Goal: Task Accomplishment & Management: Use online tool/utility

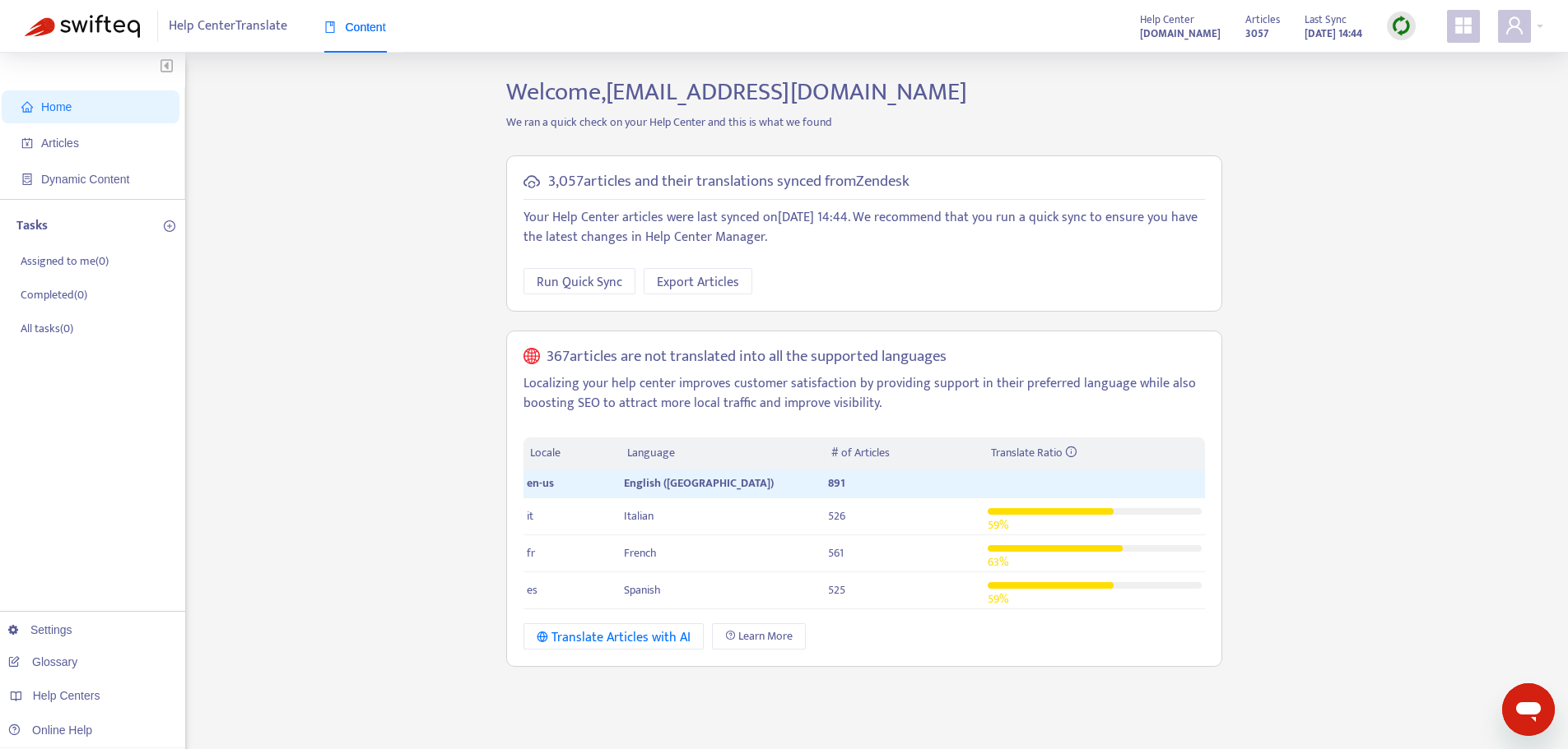
click at [481, 152] on div "Home Articles Dynamic Content Tasks Assigned to me ( 0 ) Completed ( 0 ) All ta…" at bounding box center [783, 558] width 1519 height 962
click at [68, 113] on span "Home" at bounding box center [56, 107] width 30 height 13
click at [69, 137] on span "Articles" at bounding box center [60, 143] width 38 height 13
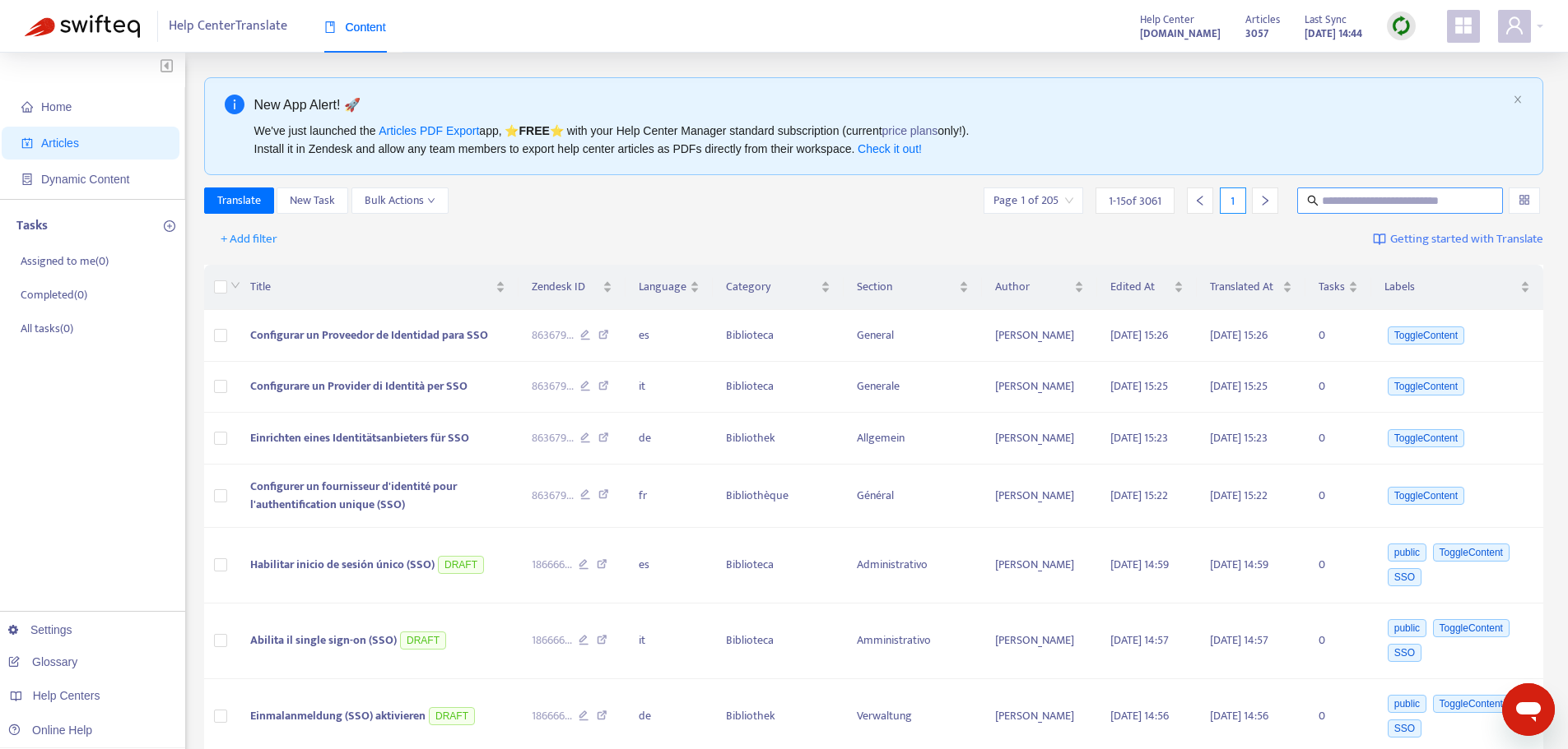
click at [1264, 202] on input "text" at bounding box center [1401, 200] width 158 height 18
paste input "**********"
type input "**********"
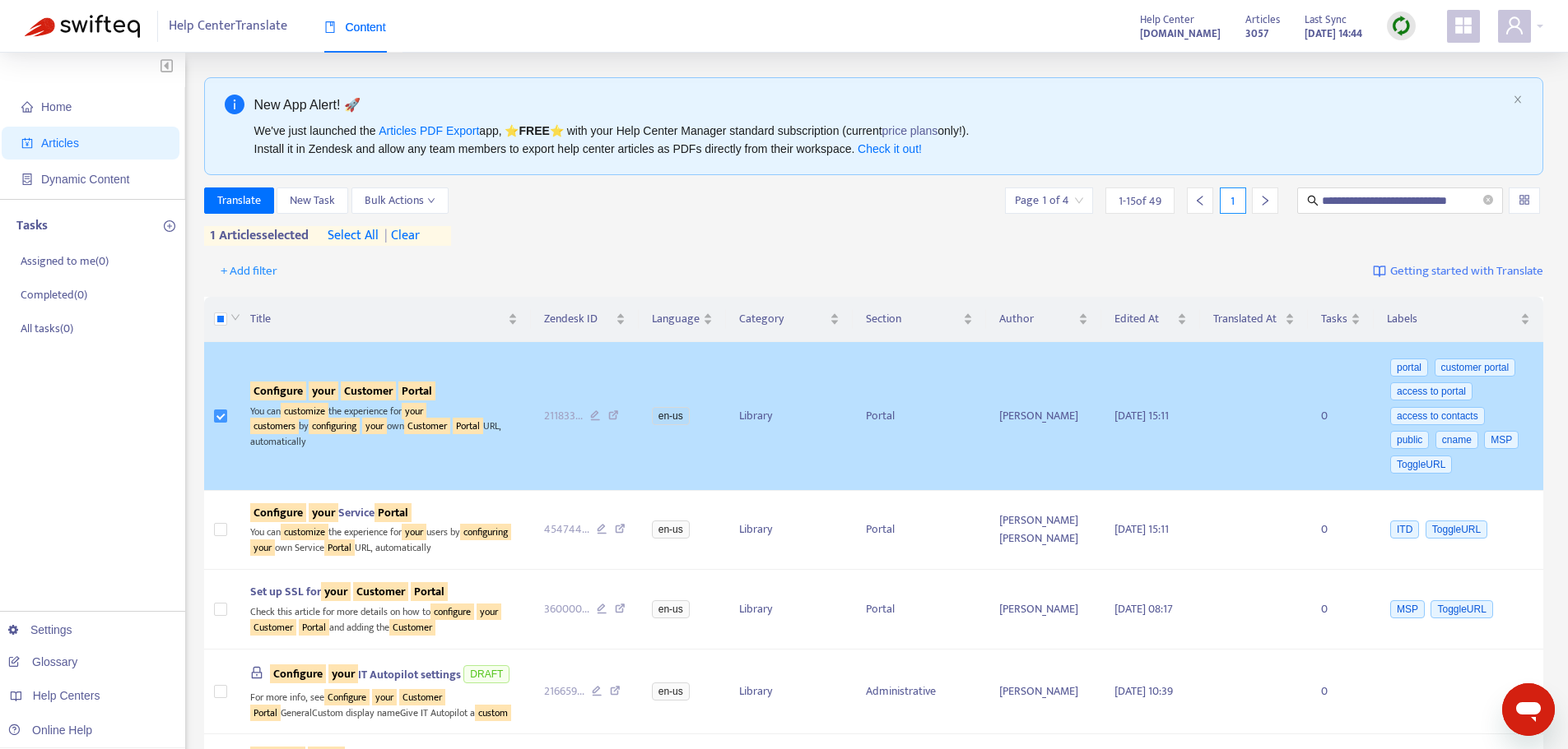
scroll to position [0, 0]
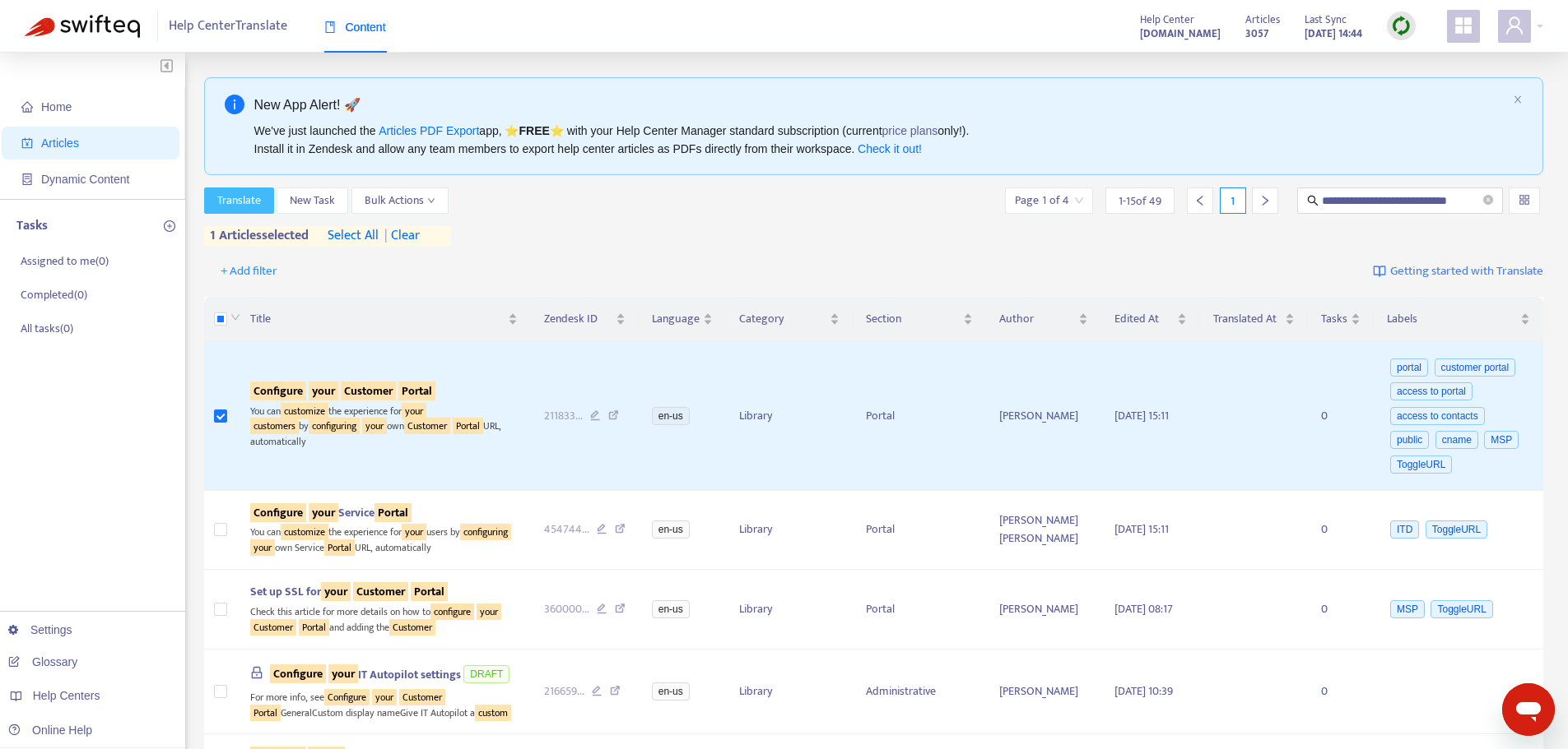
click at [240, 198] on span "Translate" at bounding box center [239, 200] width 43 height 18
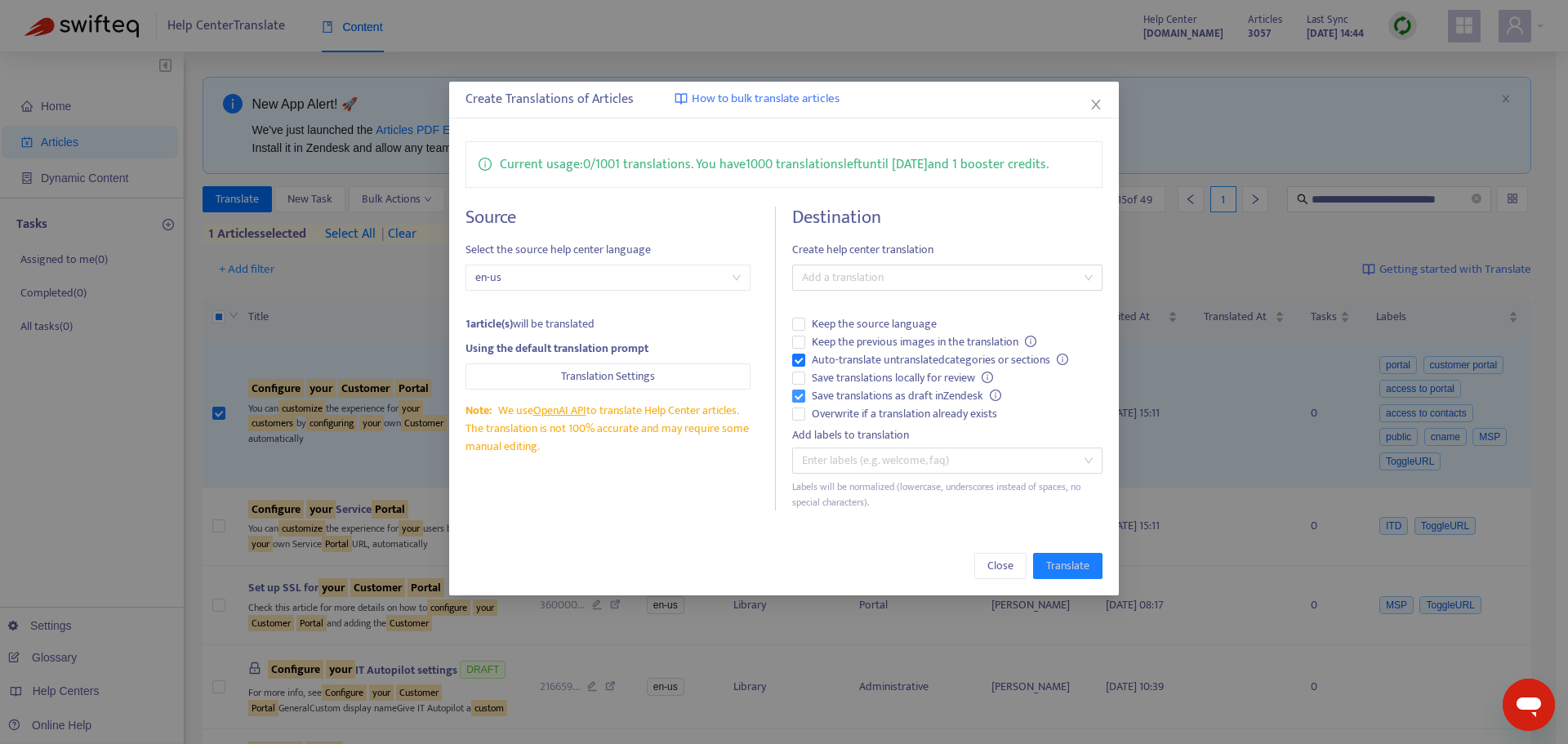
click at [918, 397] on span "Save translations as draft in Zendesk" at bounding box center [906, 396] width 202 height 18
click at [839, 323] on span "Keep the source language" at bounding box center [874, 324] width 138 height 18
click at [829, 411] on span "Overwrite if a translation already exists" at bounding box center [904, 414] width 199 height 18
click at [830, 268] on div at bounding box center [939, 277] width 286 height 20
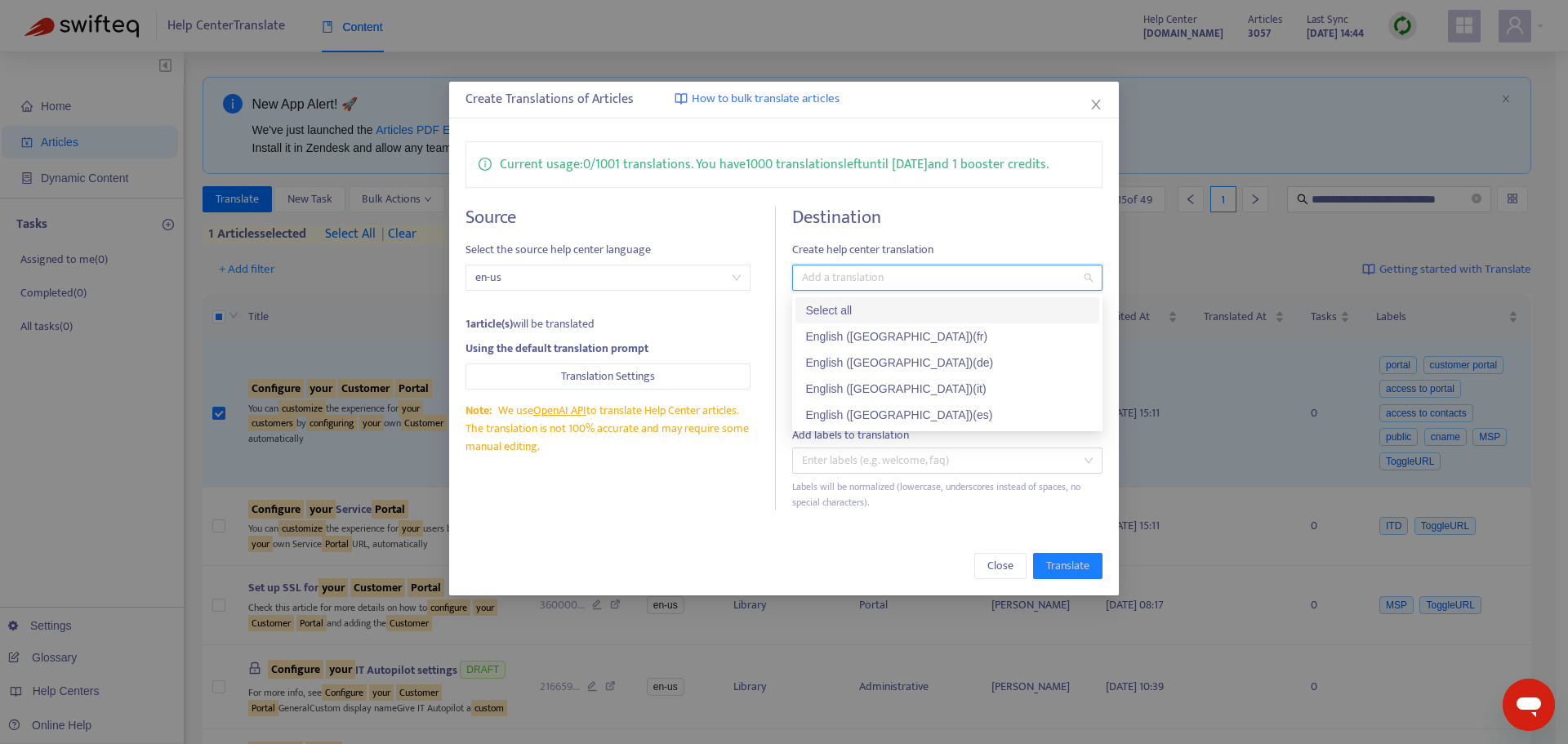
click at [849, 304] on div "Select all" at bounding box center [948, 310] width 284 height 18
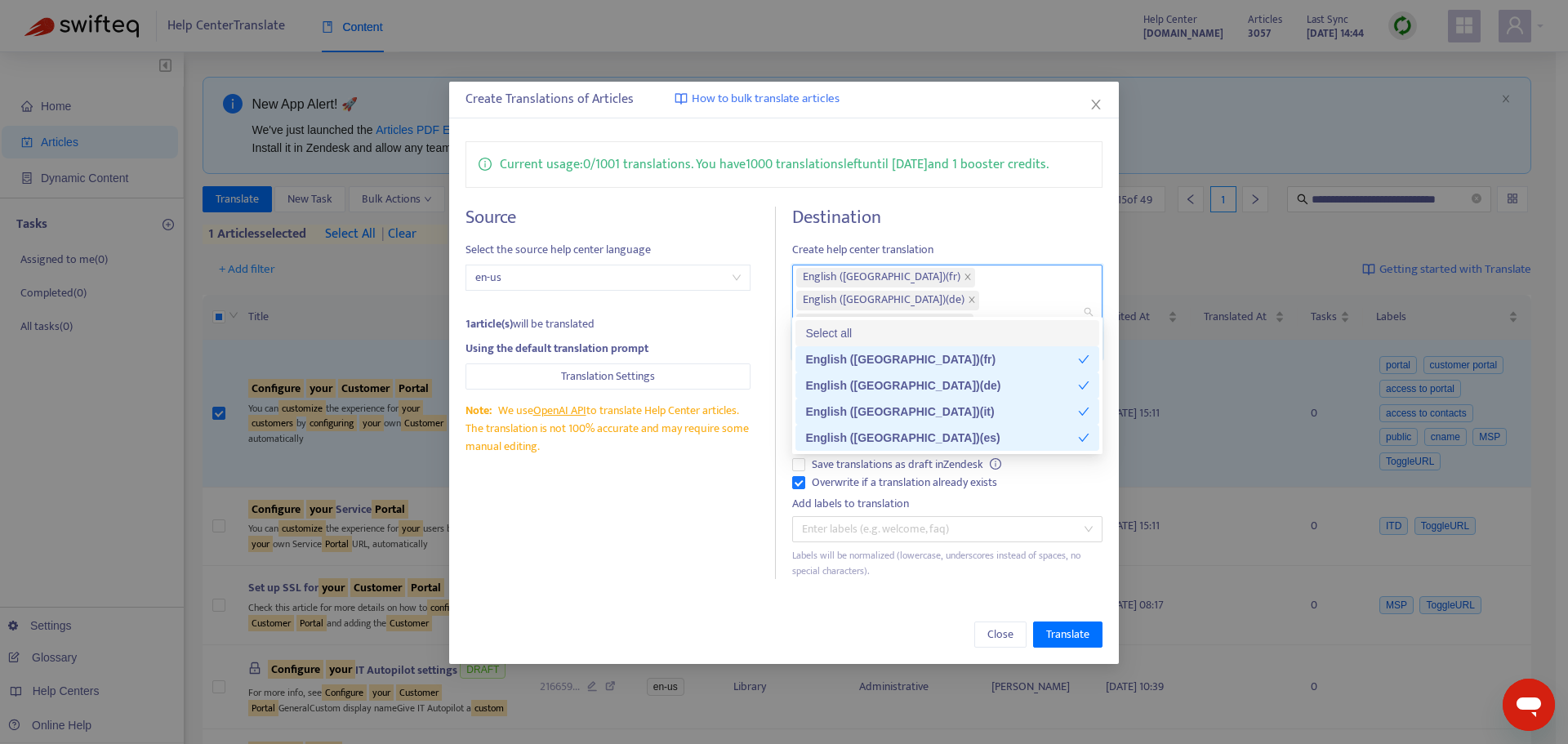
click at [966, 211] on h4 "Destination" at bounding box center [947, 218] width 311 height 22
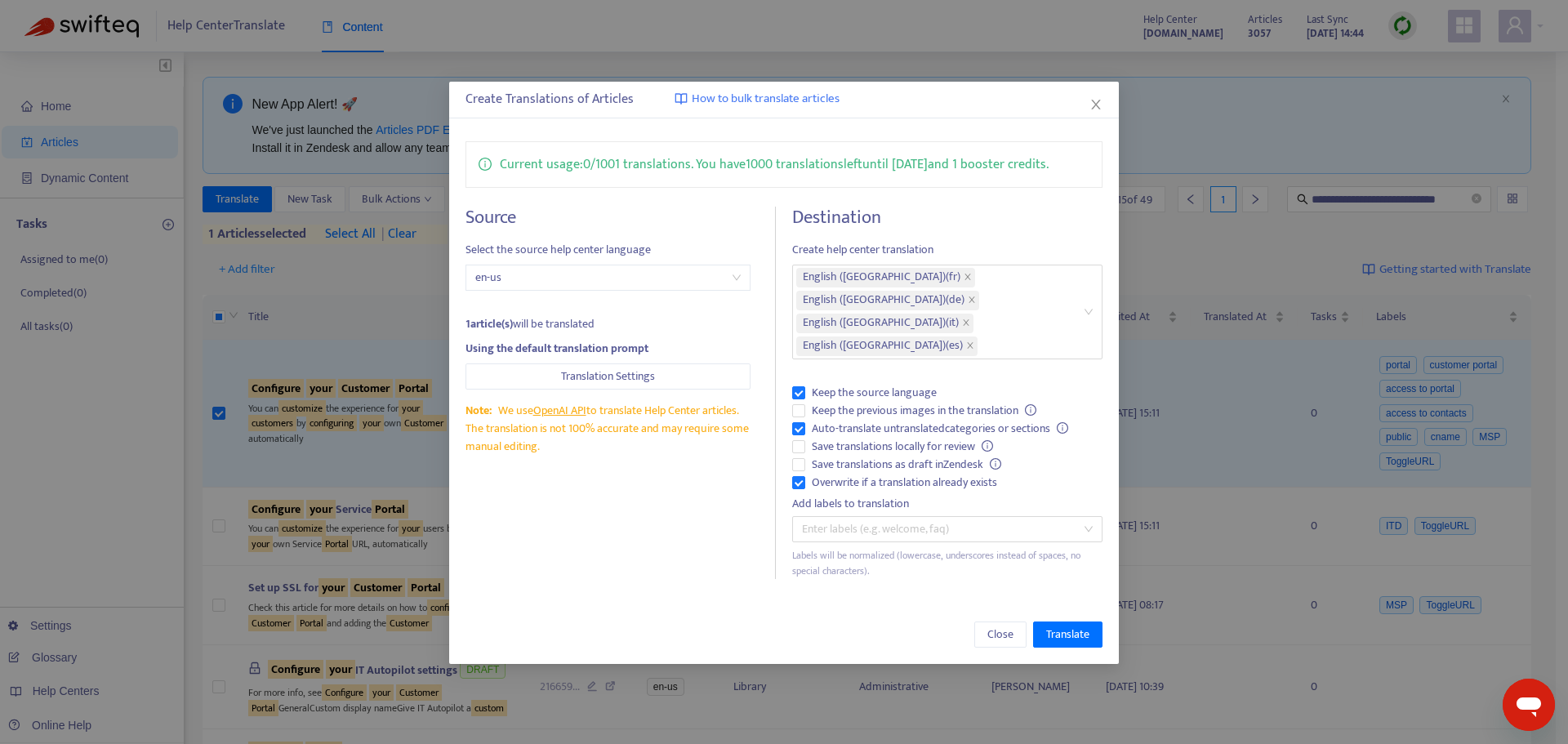
click at [713, 128] on div "Current usage: 0 / 1001 translations . You have 1000 translations left until 9/…" at bounding box center [784, 360] width 670 height 471
click at [897, 131] on div "Current usage: 0 / 1001 translations . You have 1000 translations left until 9/…" at bounding box center [784, 360] width 670 height 471
click at [1063, 567] on button "Translate" at bounding box center [1067, 635] width 70 height 26
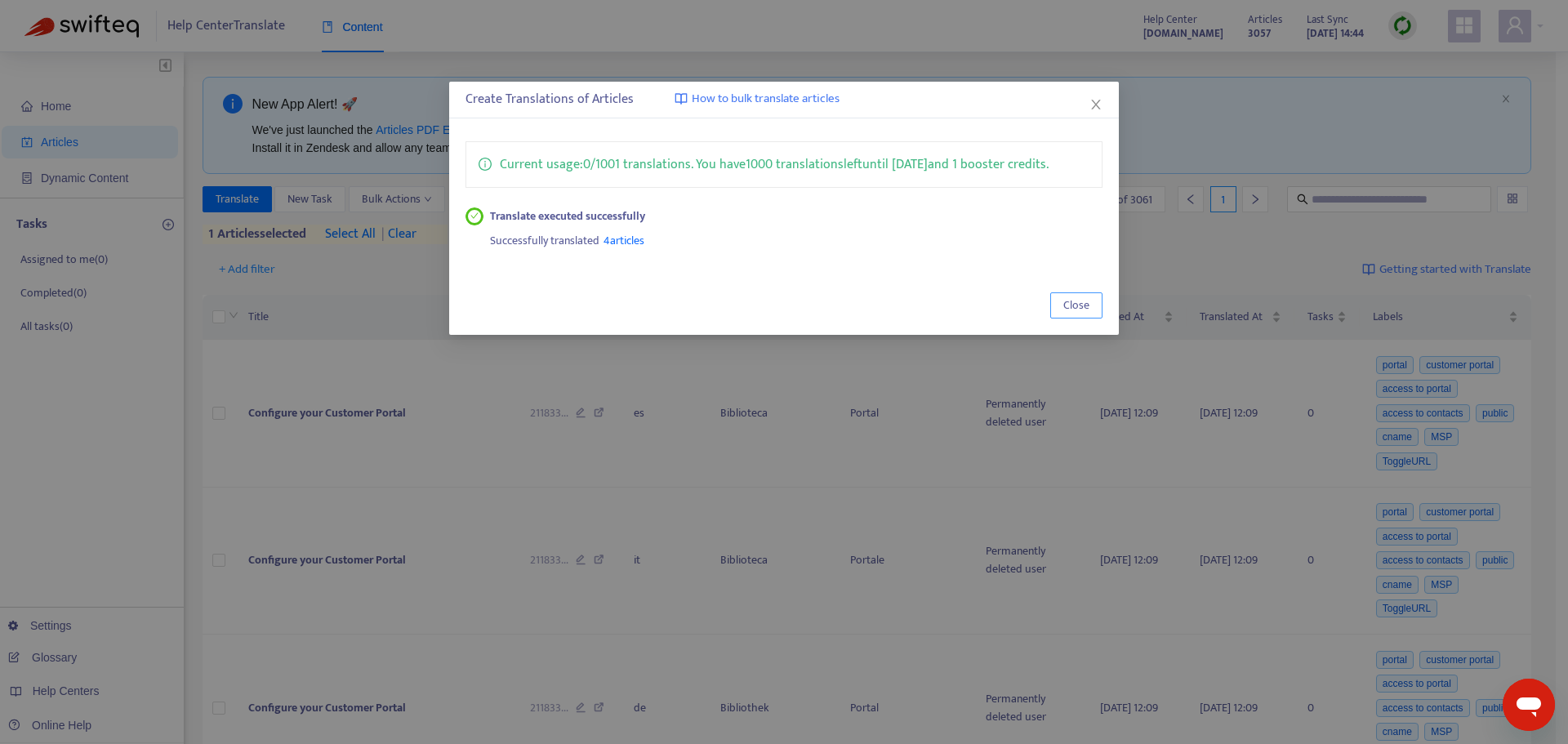
click at [1065, 313] on span "Close" at bounding box center [1076, 305] width 26 height 18
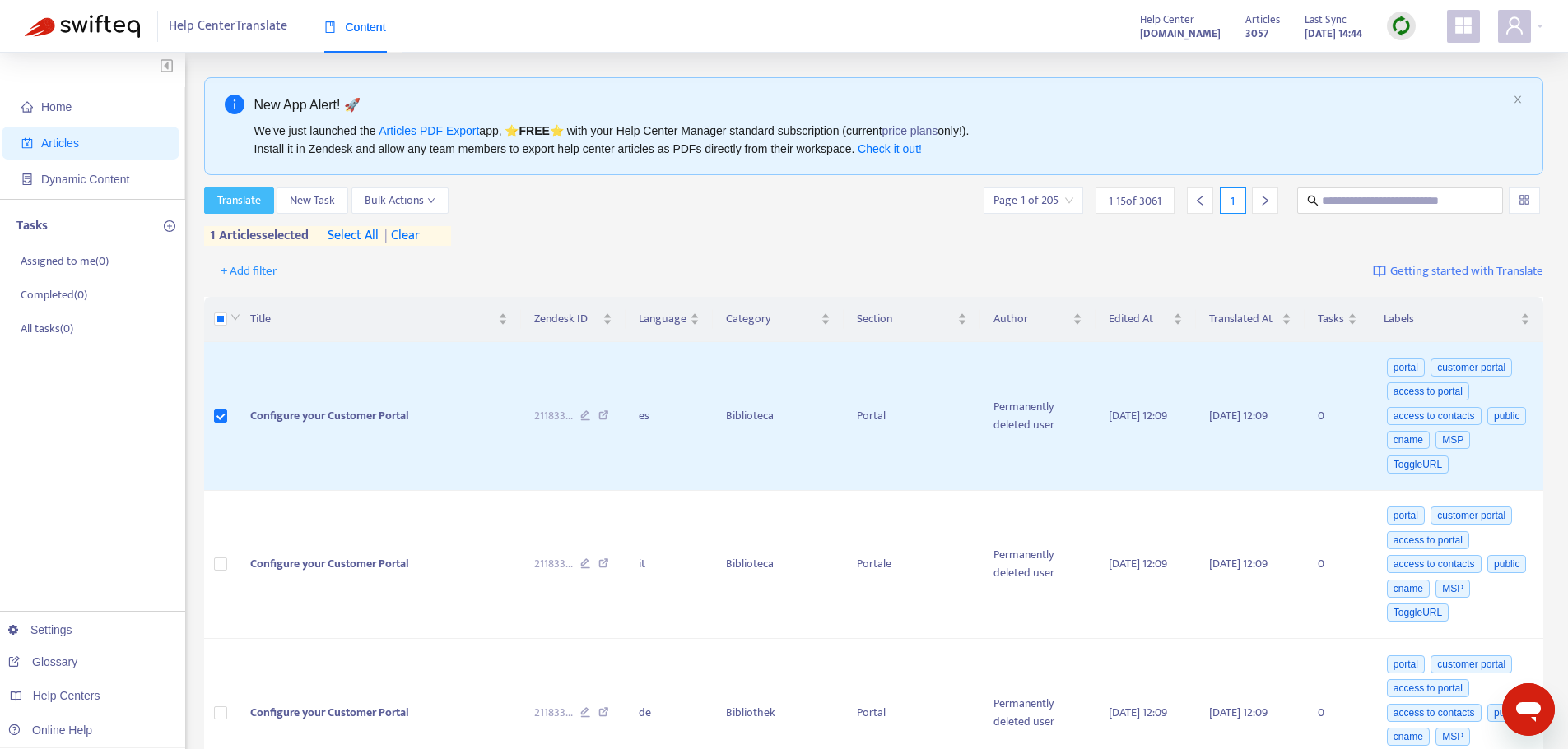
click at [247, 208] on span "Translate" at bounding box center [239, 200] width 43 height 18
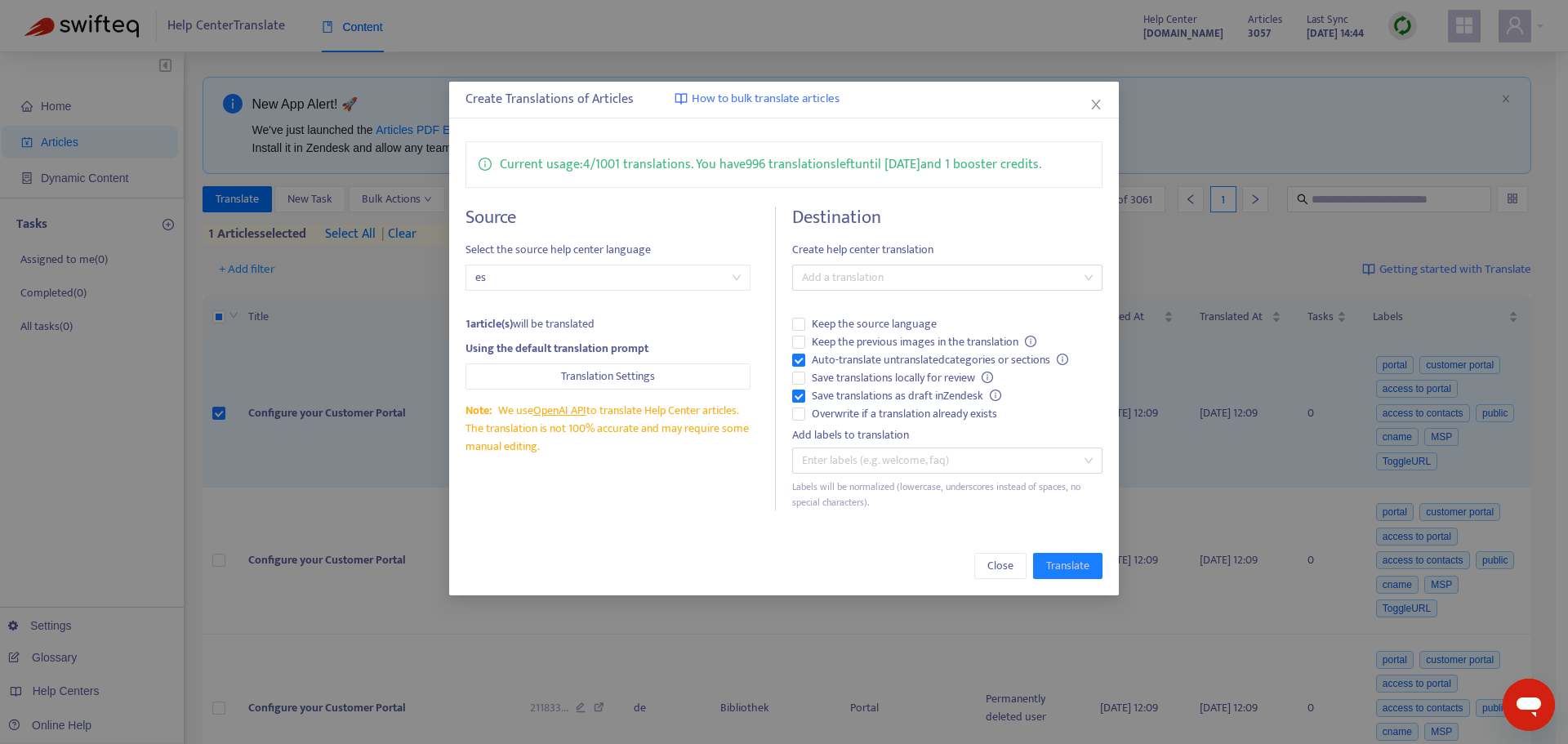
click at [823, 293] on div "Destination Create help center translation Add a translation Keep the source la…" at bounding box center [947, 358] width 311 height 304
click at [838, 278] on div at bounding box center [939, 277] width 286 height 20
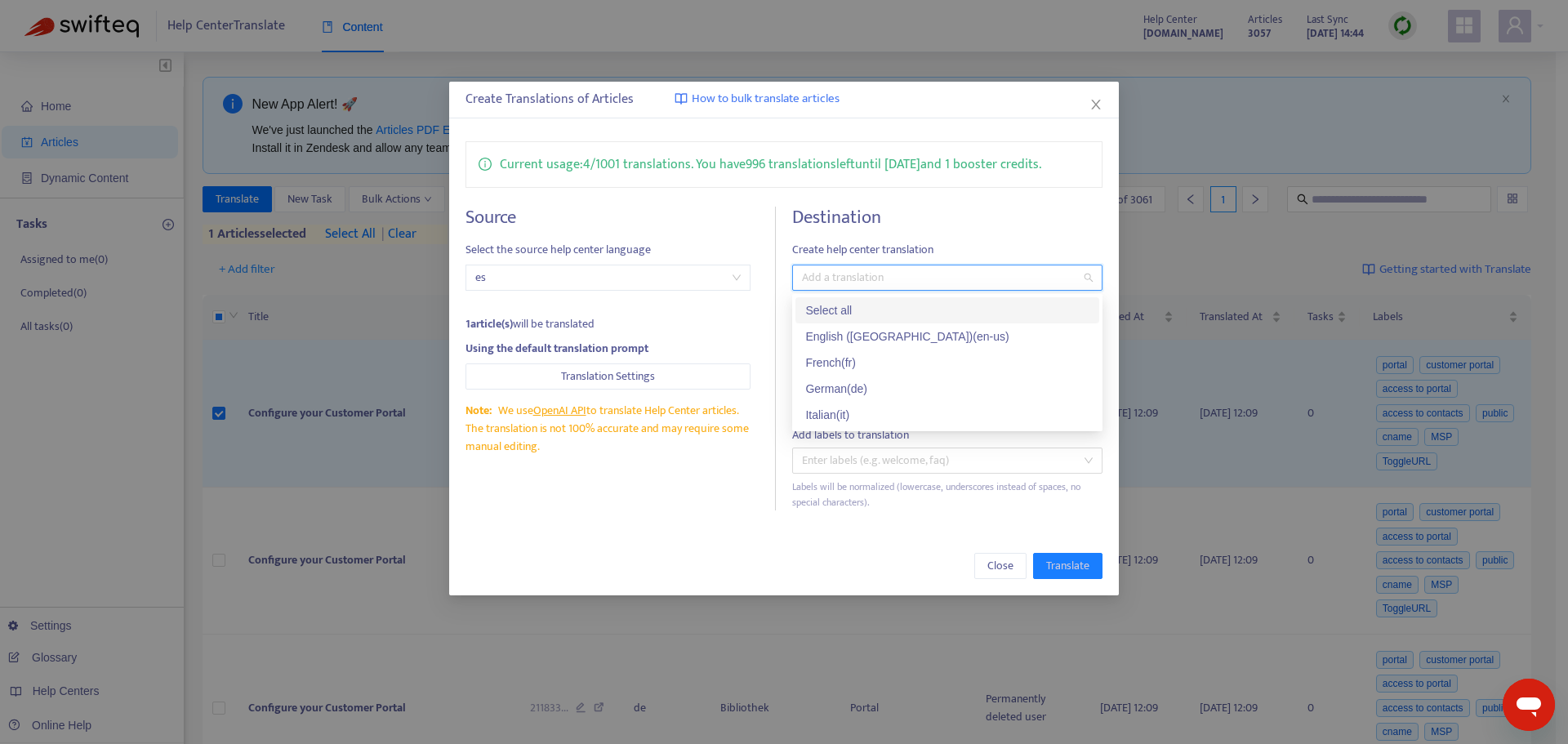
click at [848, 313] on div "Select all" at bounding box center [948, 310] width 284 height 18
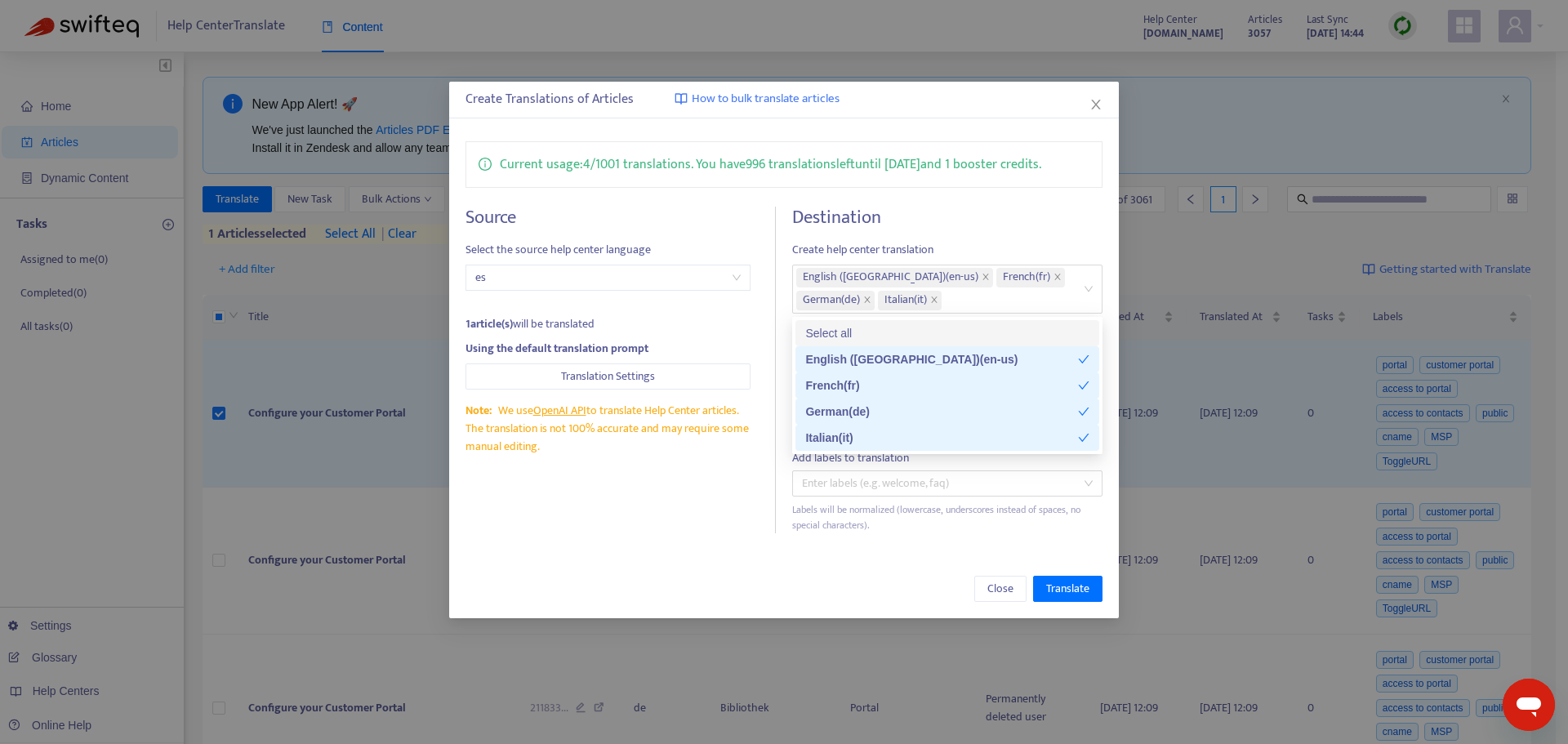
click at [962, 217] on h4 "Destination" at bounding box center [947, 218] width 311 height 22
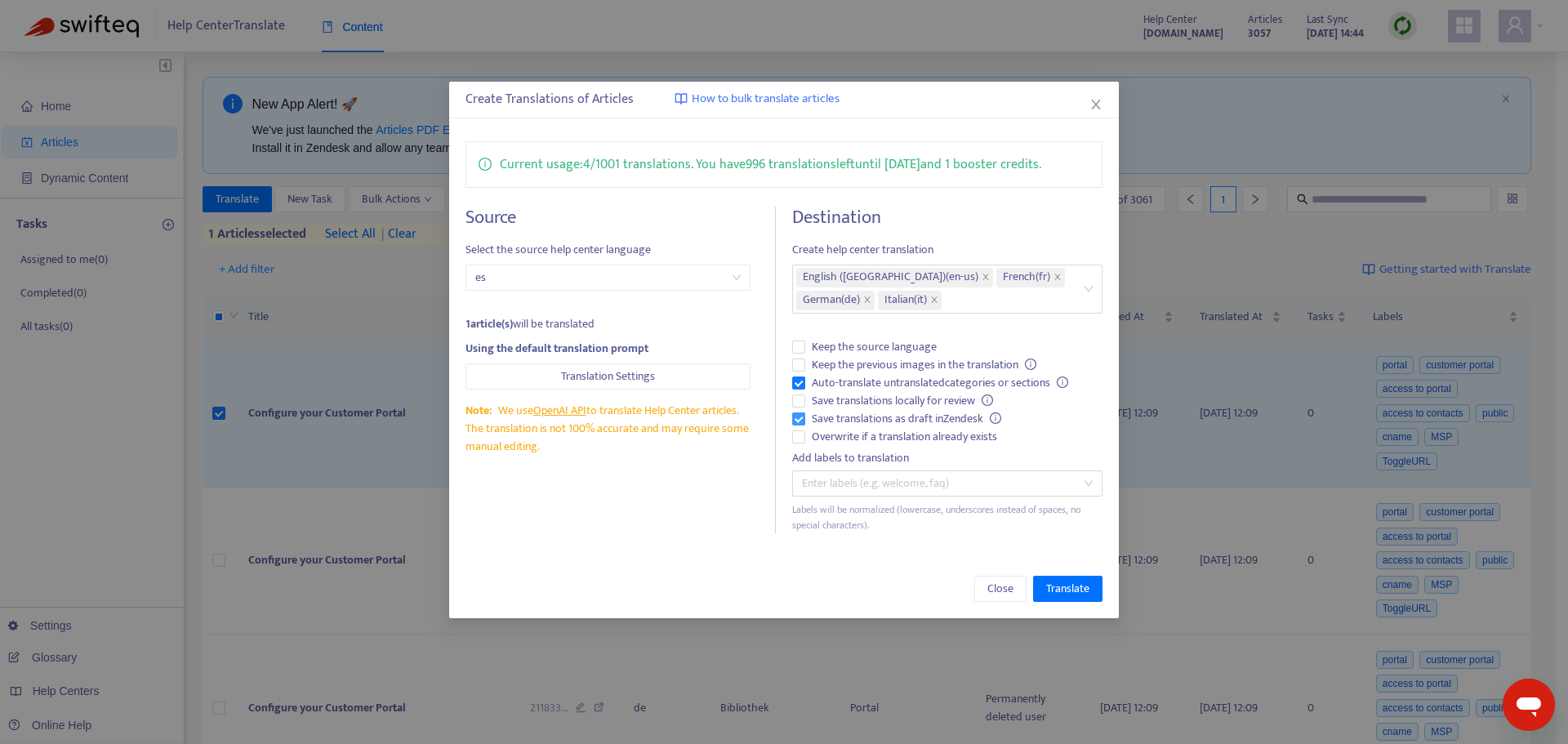
click at [843, 424] on span "Save translations as draft in Zendesk" at bounding box center [906, 418] width 202 height 18
click at [826, 438] on span "Overwrite if a translation already exists" at bounding box center [904, 437] width 199 height 18
click at [388, 54] on div "Create Translations of Articles How to bulk translate articles Current usage: 4…" at bounding box center [784, 372] width 1568 height 744
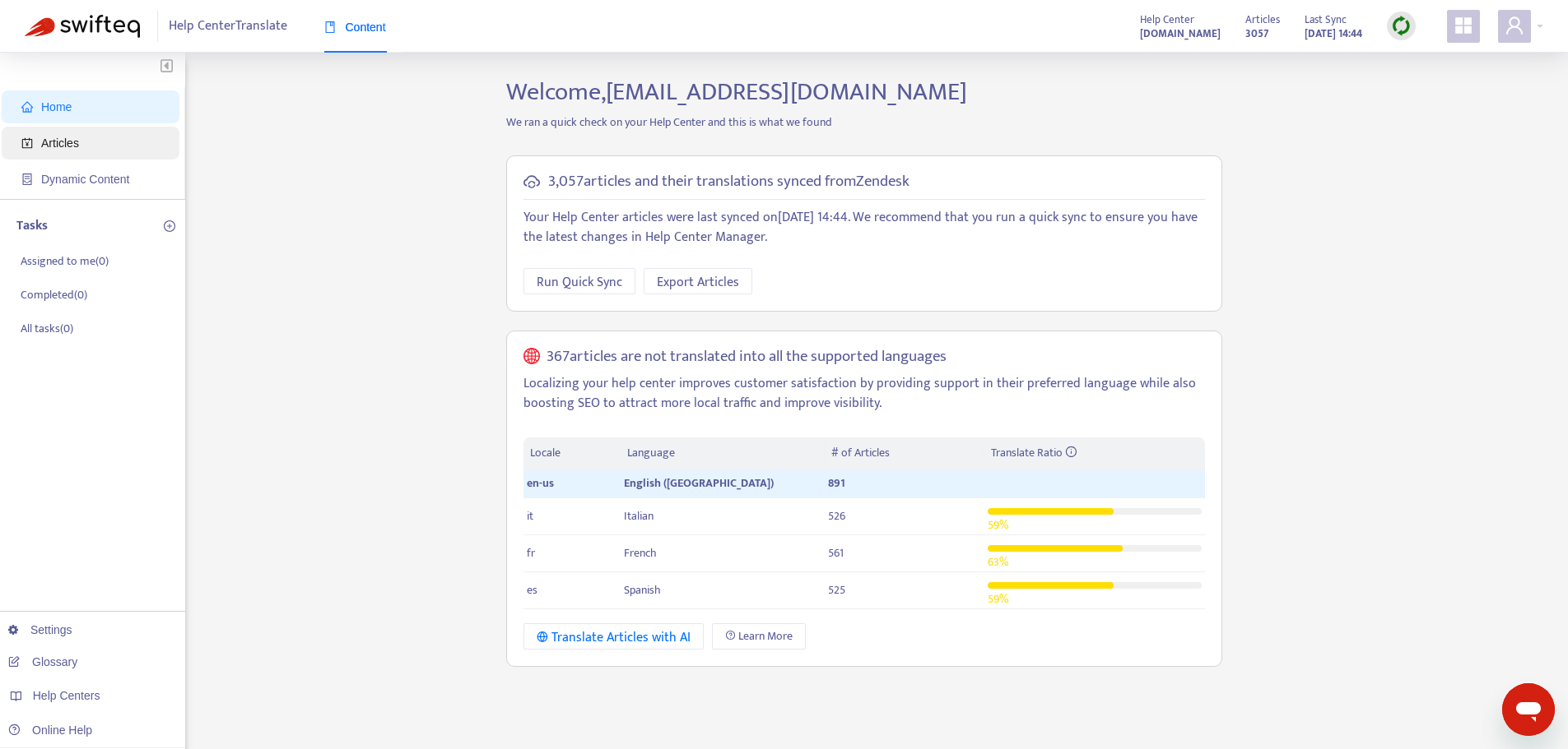
click at [62, 154] on span "Articles" at bounding box center [94, 143] width 145 height 33
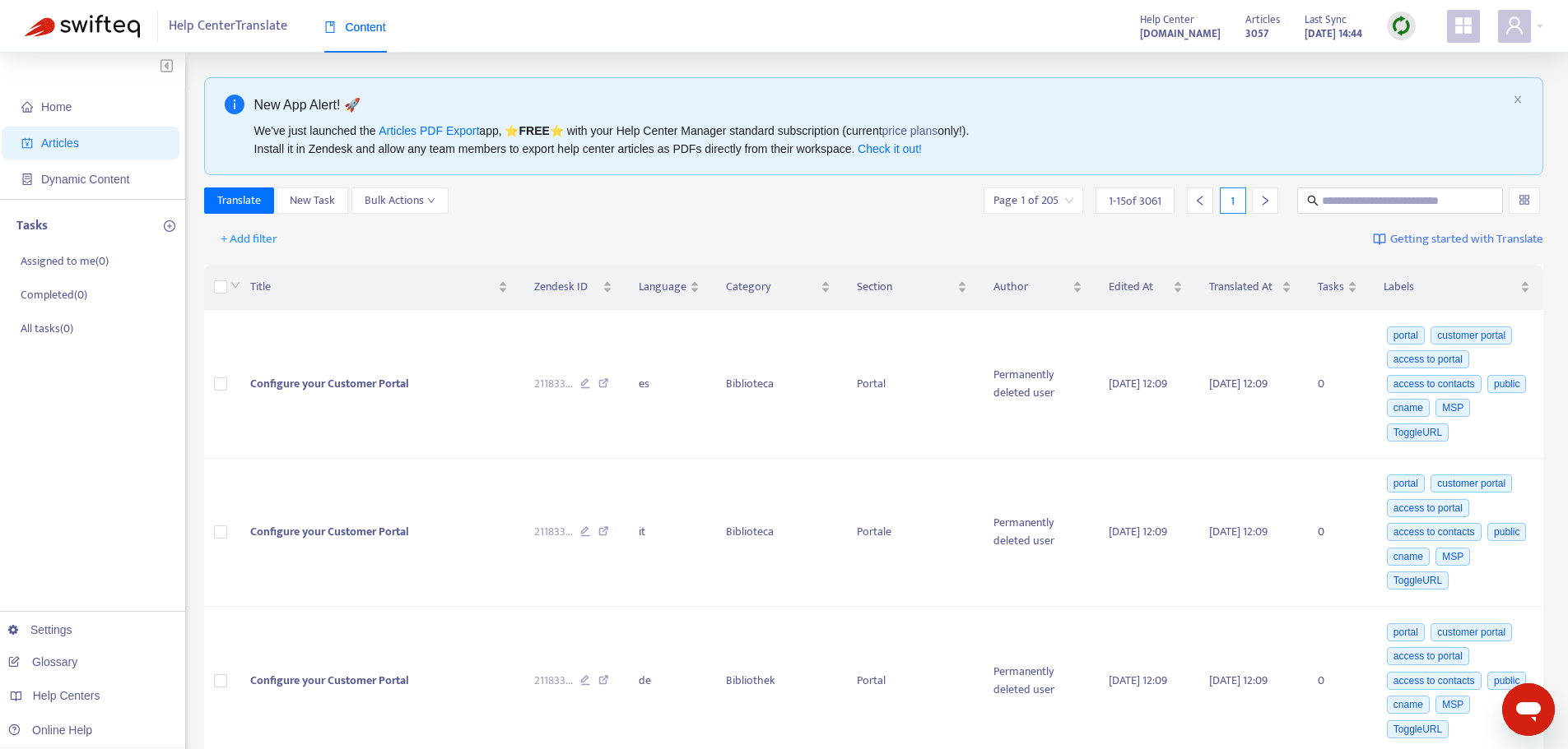
click at [62, 138] on span "Articles" at bounding box center [60, 143] width 38 height 13
click at [1354, 201] on input "text" at bounding box center [1401, 200] width 158 height 18
paste input "**********"
type input "**********"
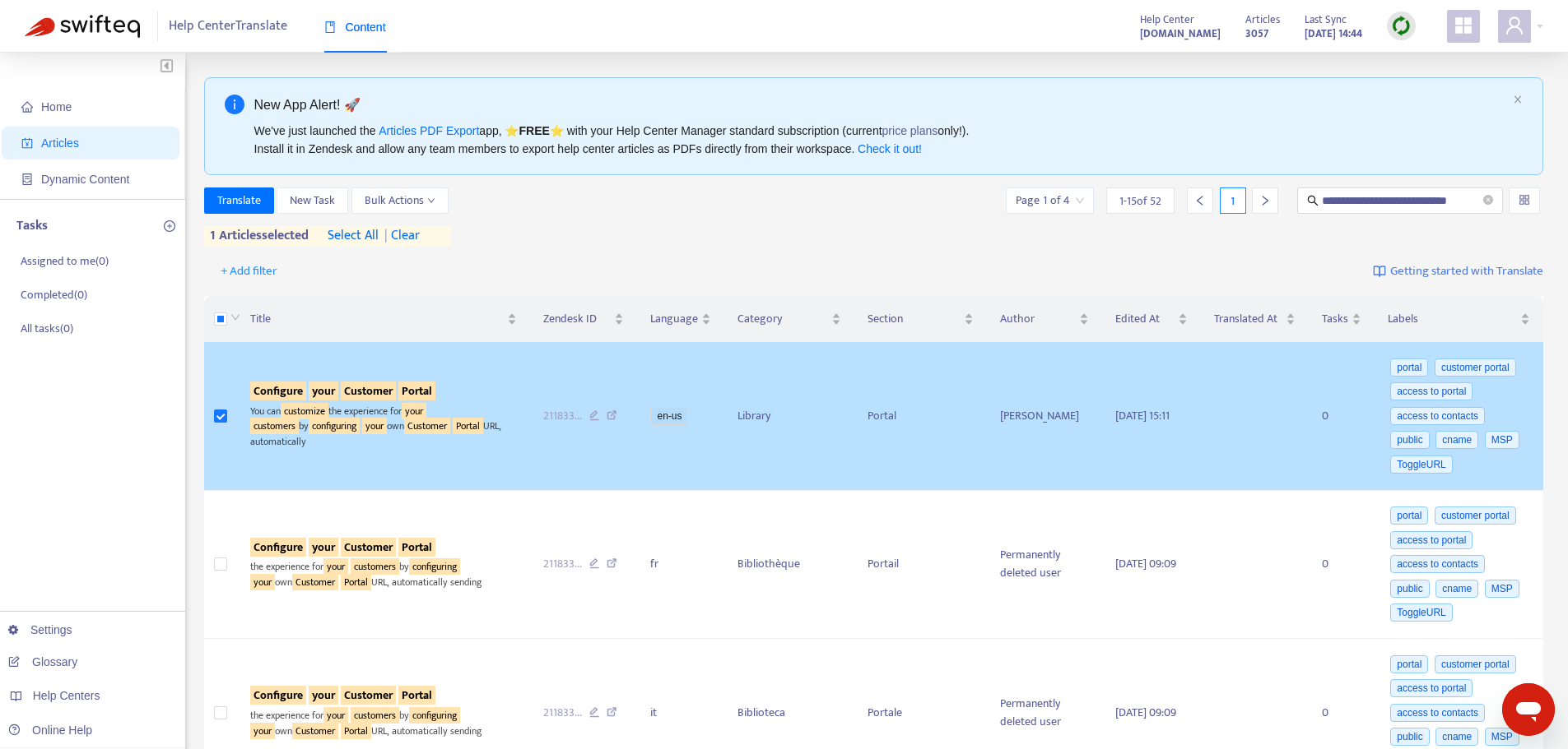
scroll to position [0, 0]
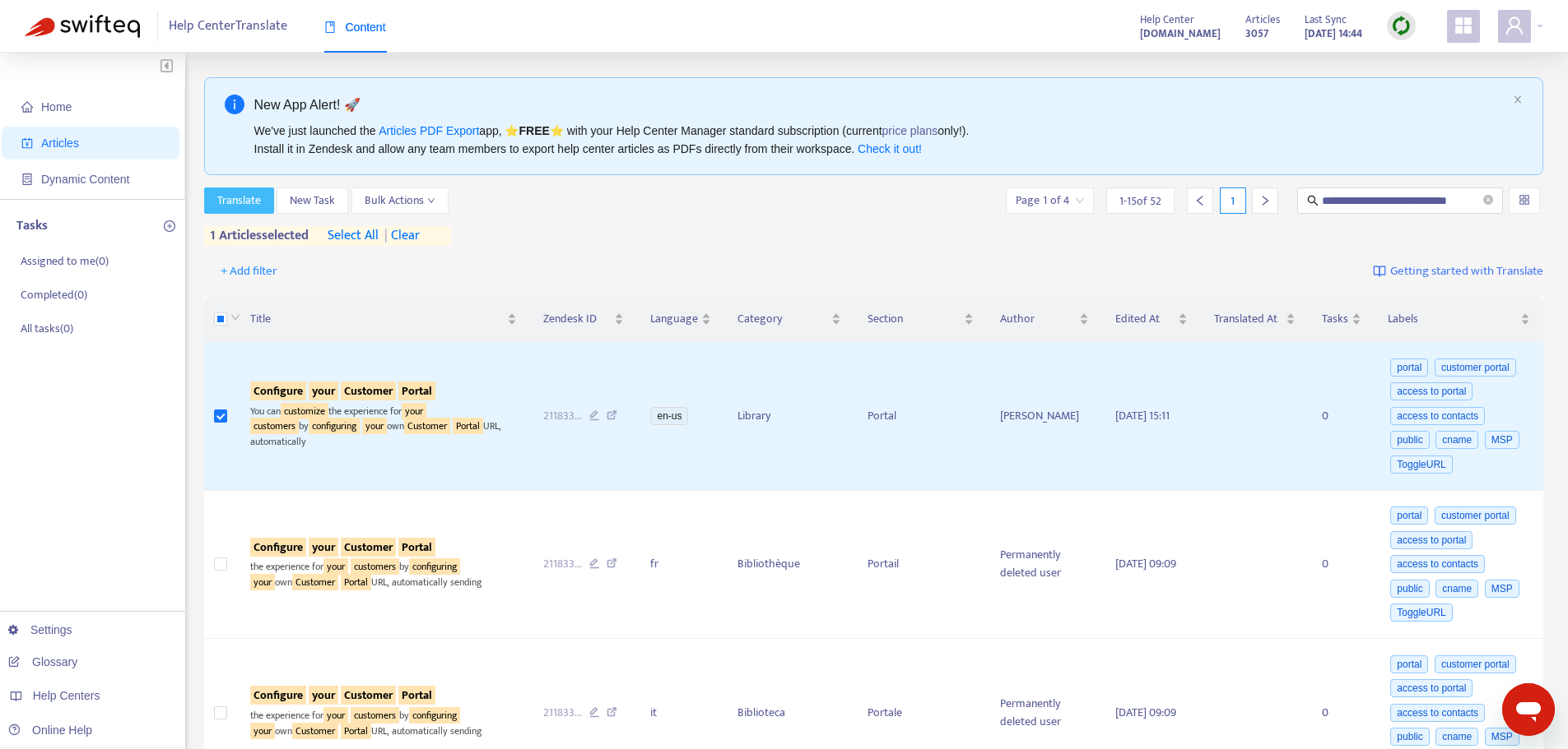
click at [235, 198] on span "Translate" at bounding box center [239, 200] width 43 height 18
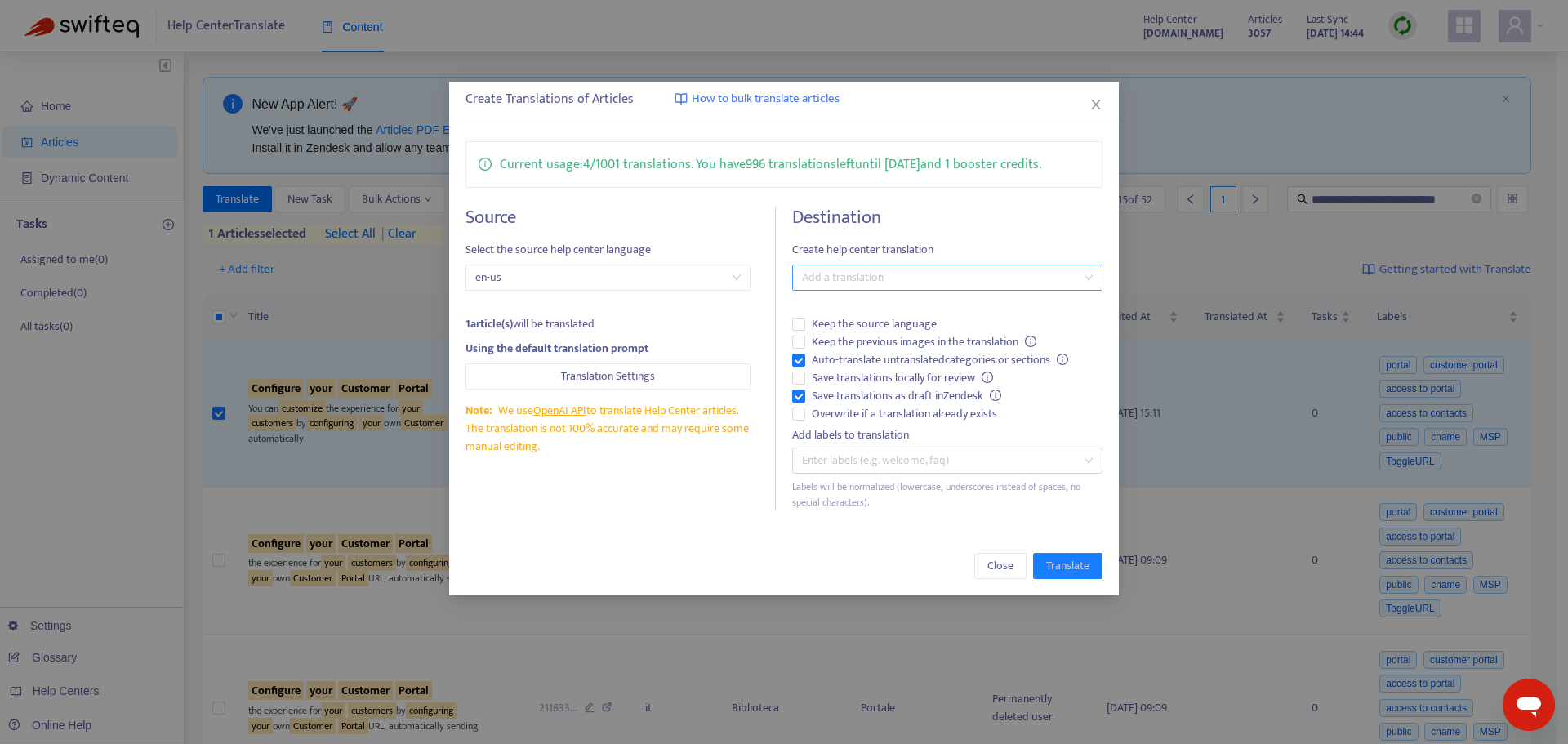
click at [863, 268] on div at bounding box center [939, 277] width 286 height 20
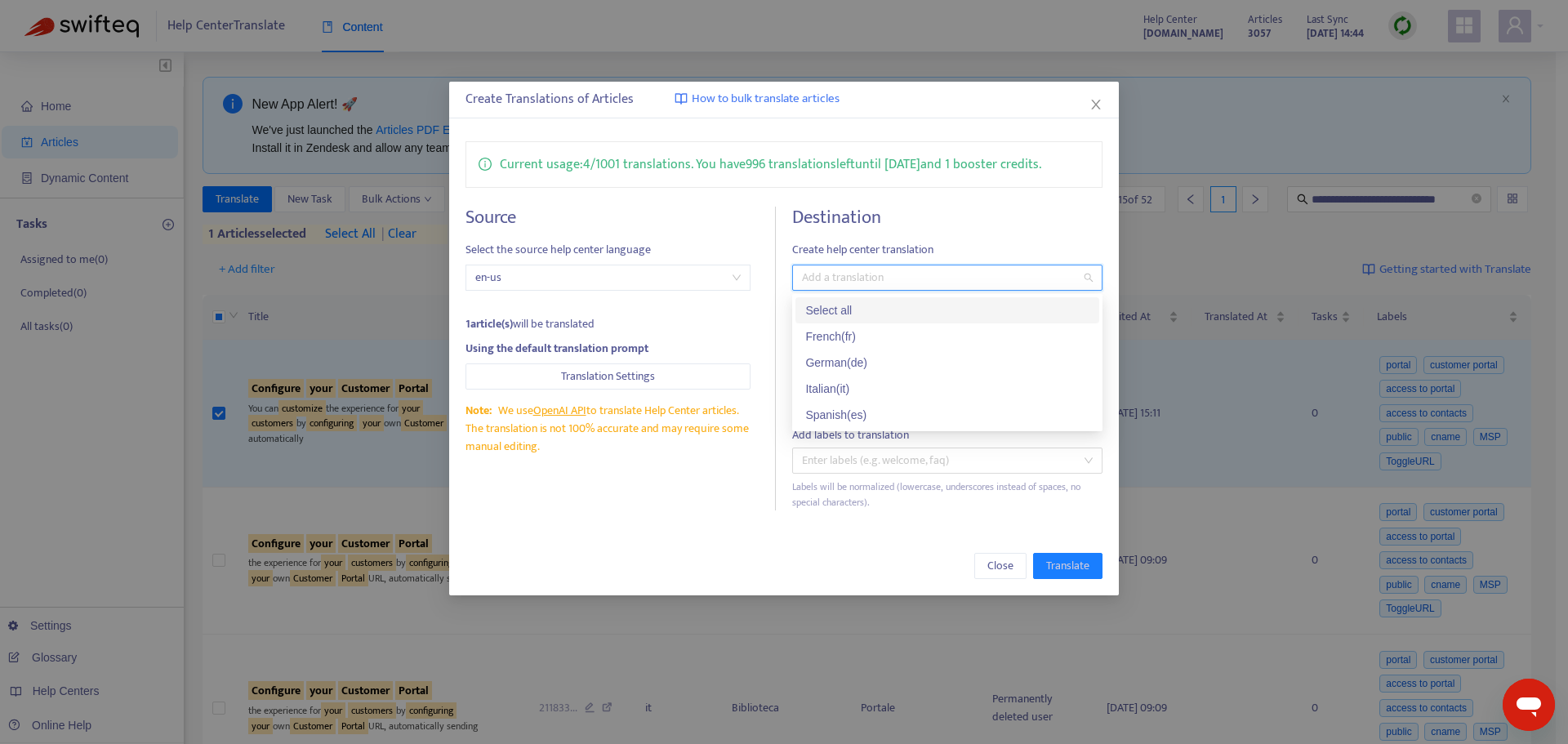
click at [848, 307] on div "Select all" at bounding box center [948, 310] width 284 height 18
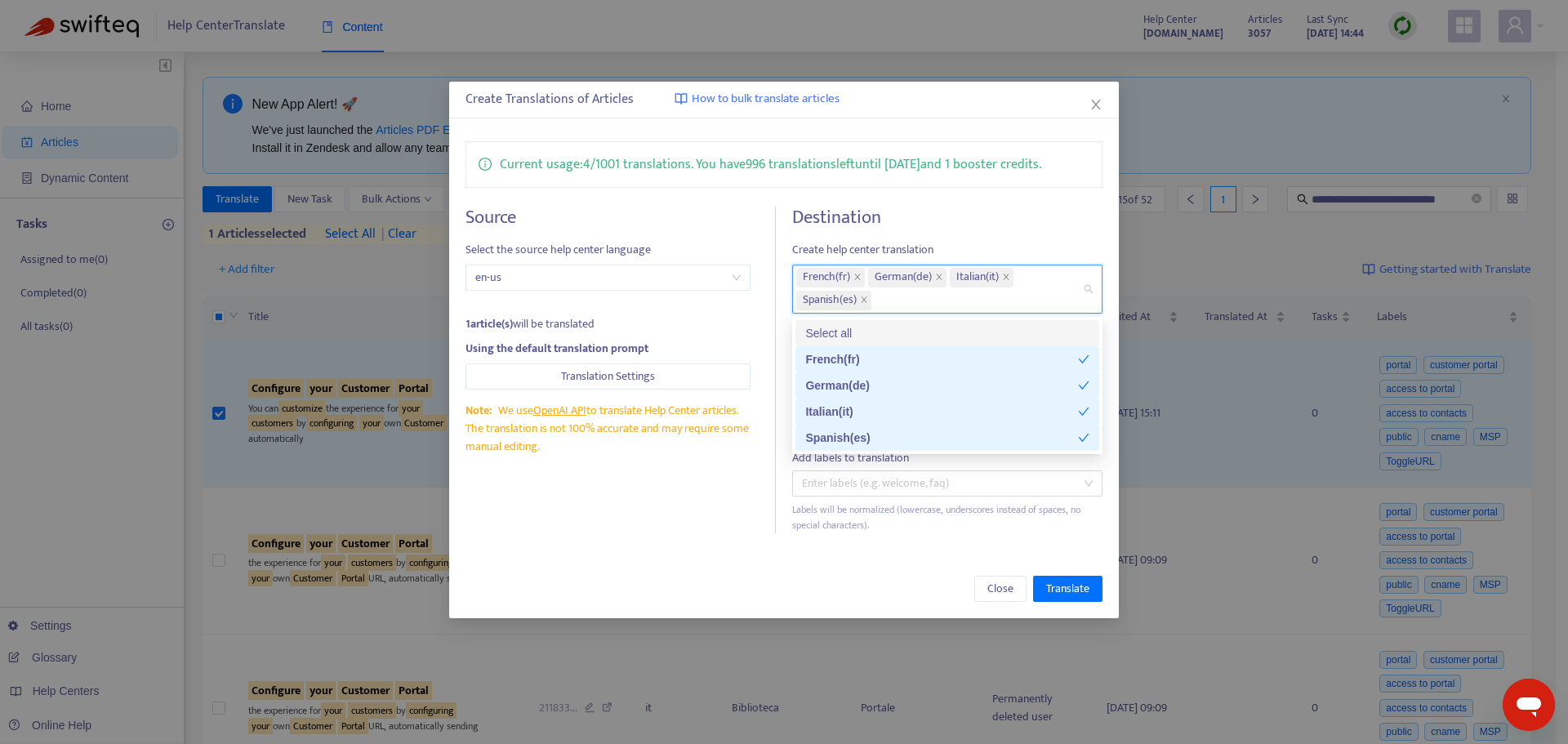
click at [951, 216] on h4 "Destination" at bounding box center [947, 218] width 311 height 22
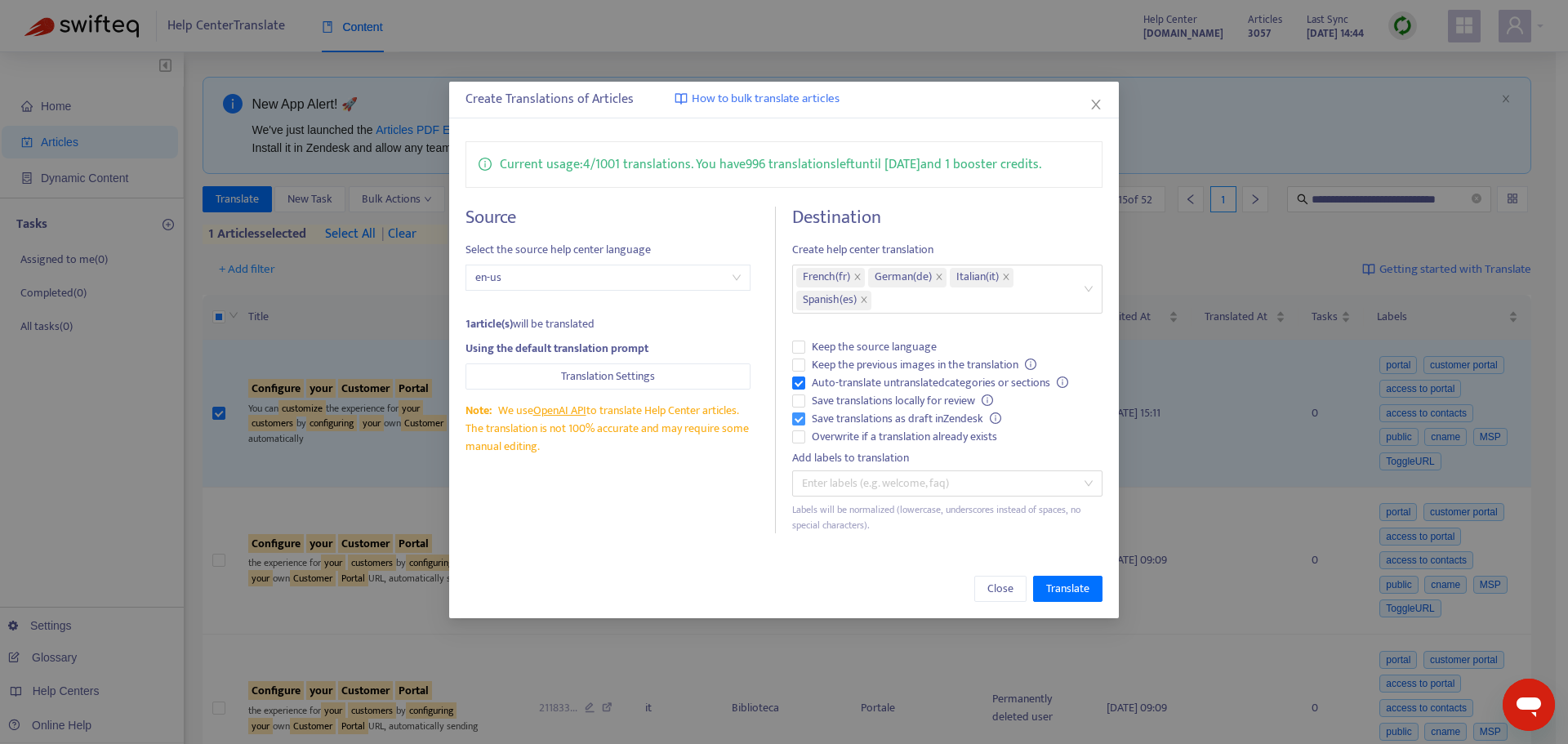
click at [840, 421] on span "Save translations as draft in Zendesk" at bounding box center [906, 418] width 202 height 18
click at [830, 384] on span "Auto-translate untranslated categories or sections" at bounding box center [940, 383] width 269 height 18
click at [818, 439] on span "Overwrite if a translation already exists" at bounding box center [904, 437] width 199 height 18
click at [1069, 595] on span "Translate" at bounding box center [1068, 589] width 43 height 18
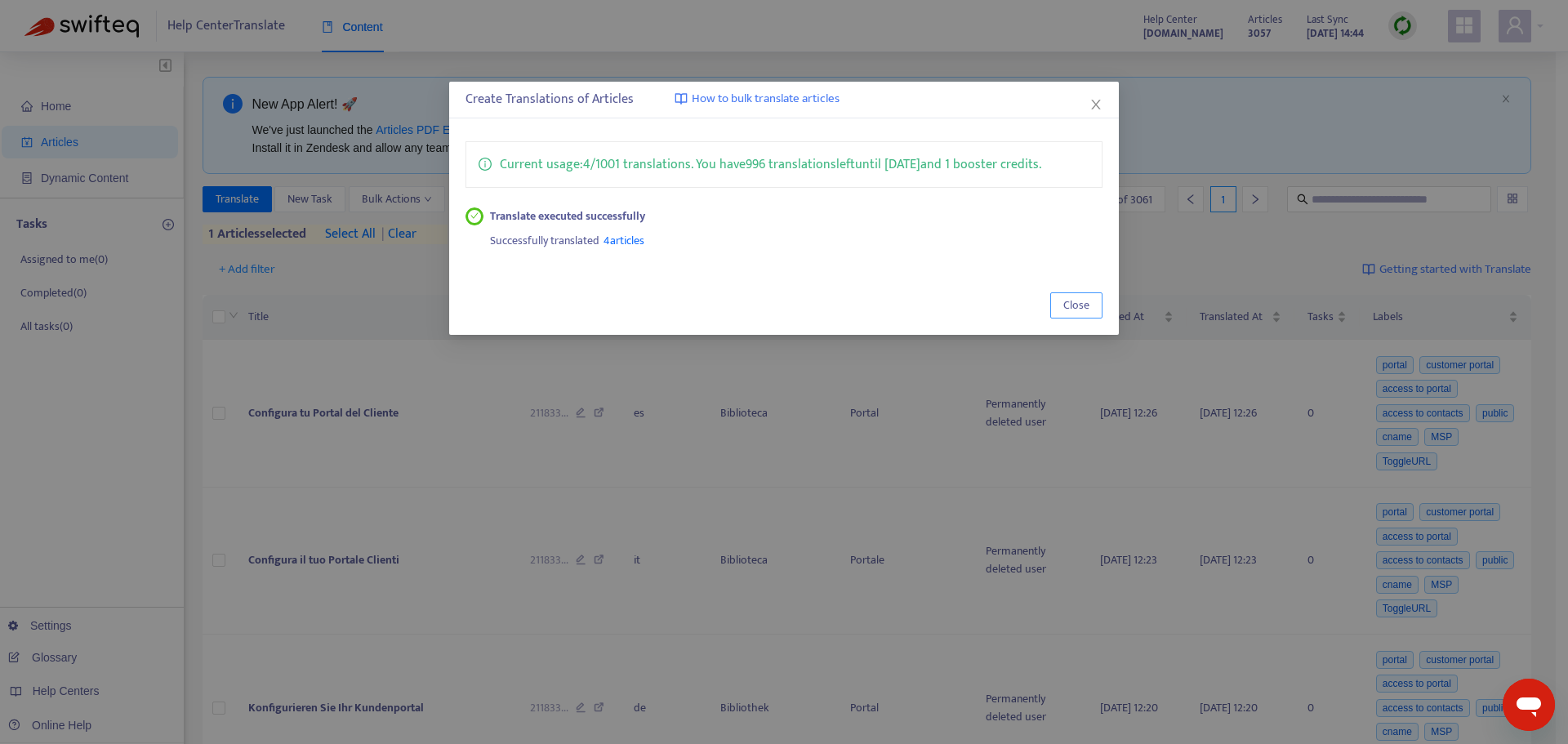
click at [1077, 296] on span "Close" at bounding box center [1076, 305] width 26 height 18
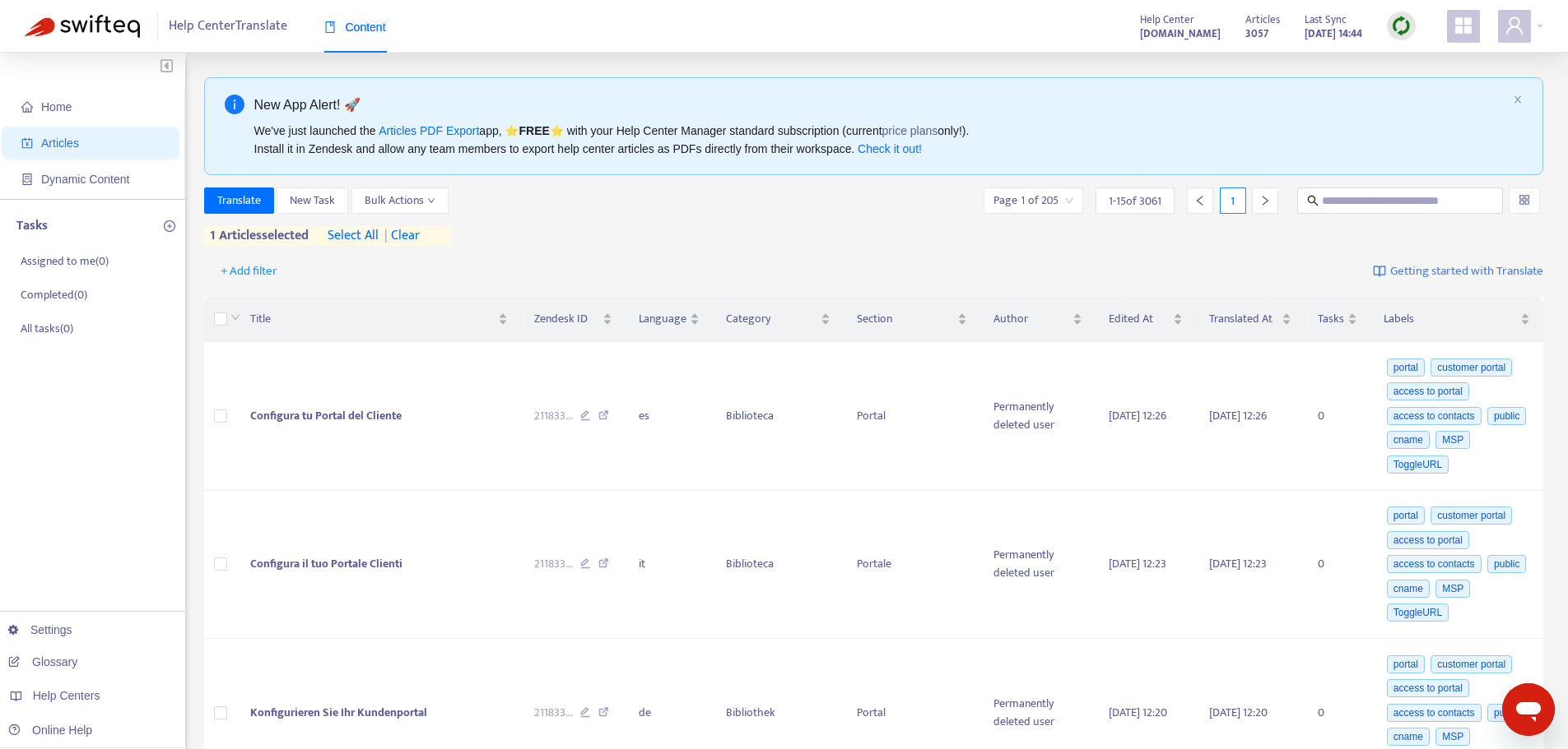
click at [64, 139] on span "Articles" at bounding box center [60, 143] width 38 height 13
click at [1414, 208] on input "text" at bounding box center [1401, 200] width 158 height 18
paste input "**********"
type input "**********"
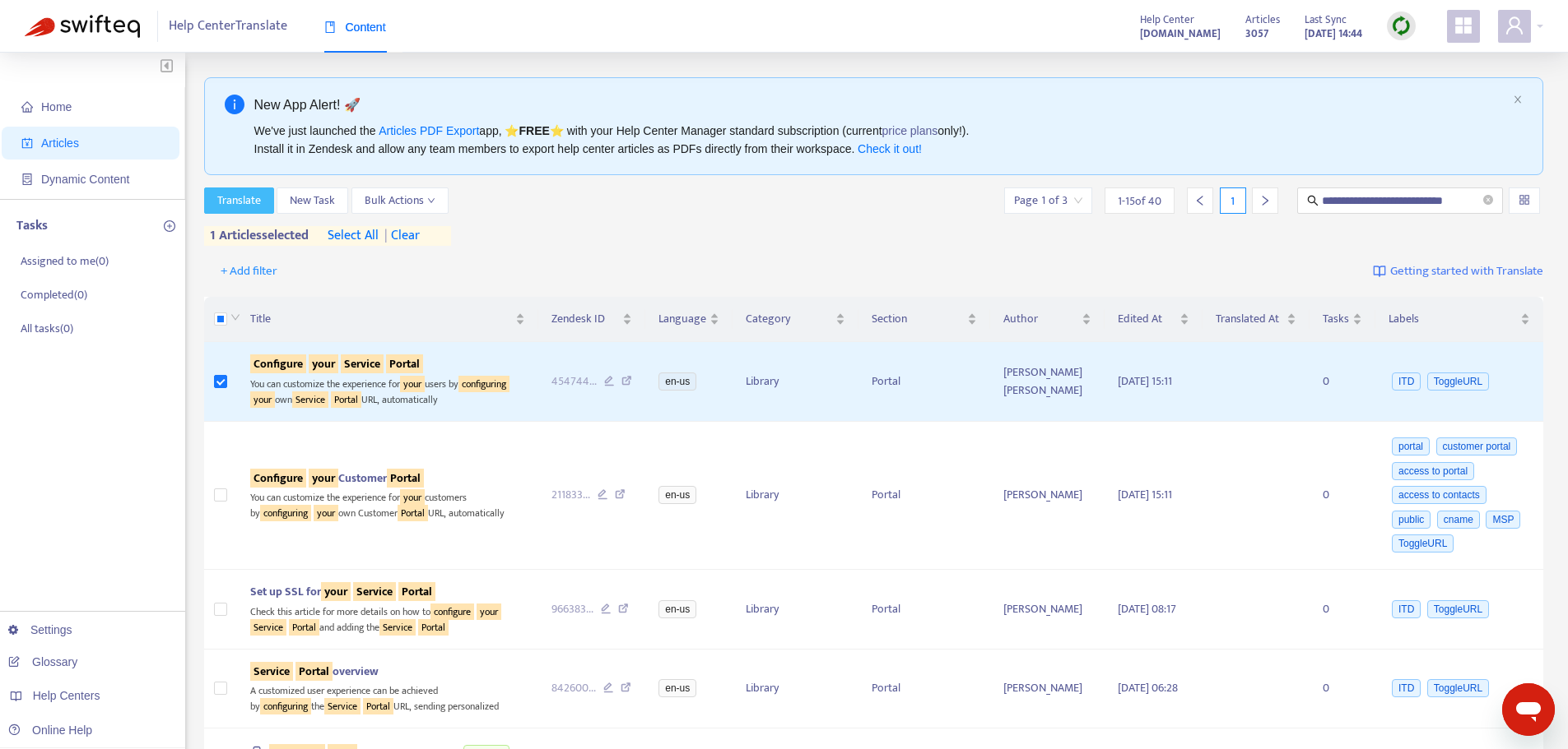
click at [238, 201] on span "Translate" at bounding box center [239, 200] width 43 height 18
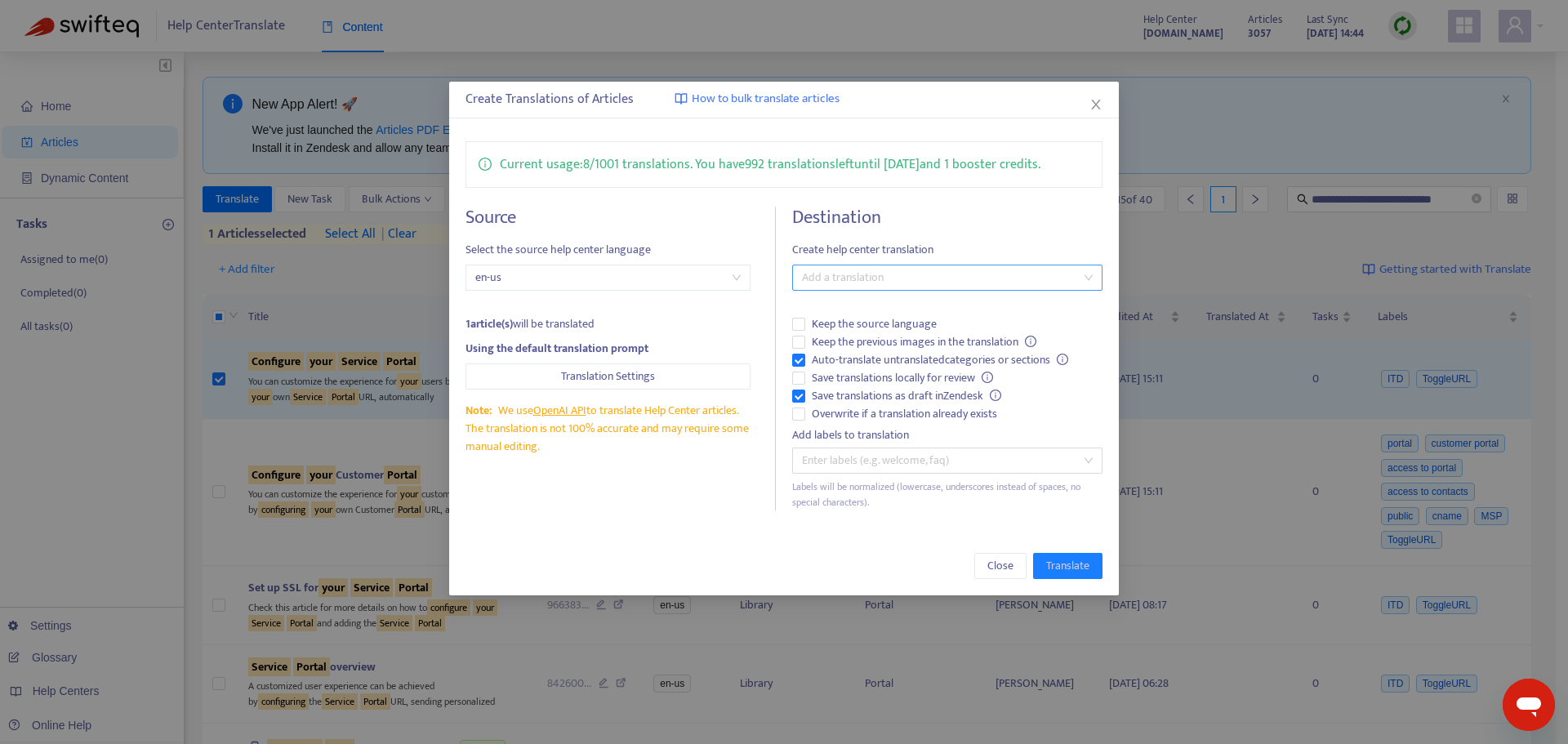
click at [855, 272] on div at bounding box center [939, 277] width 286 height 20
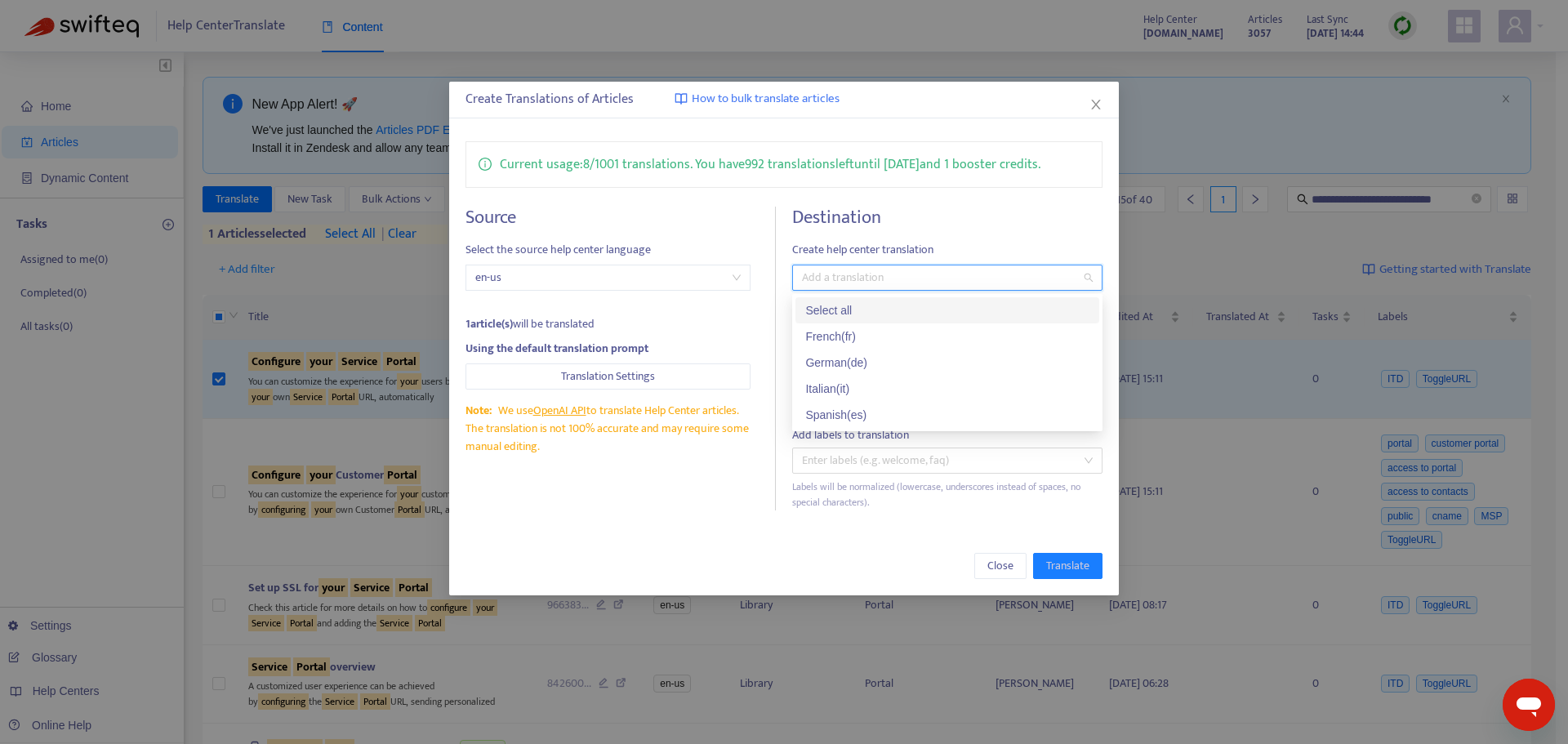
click at [855, 299] on div "Select all" at bounding box center [947, 310] width 304 height 26
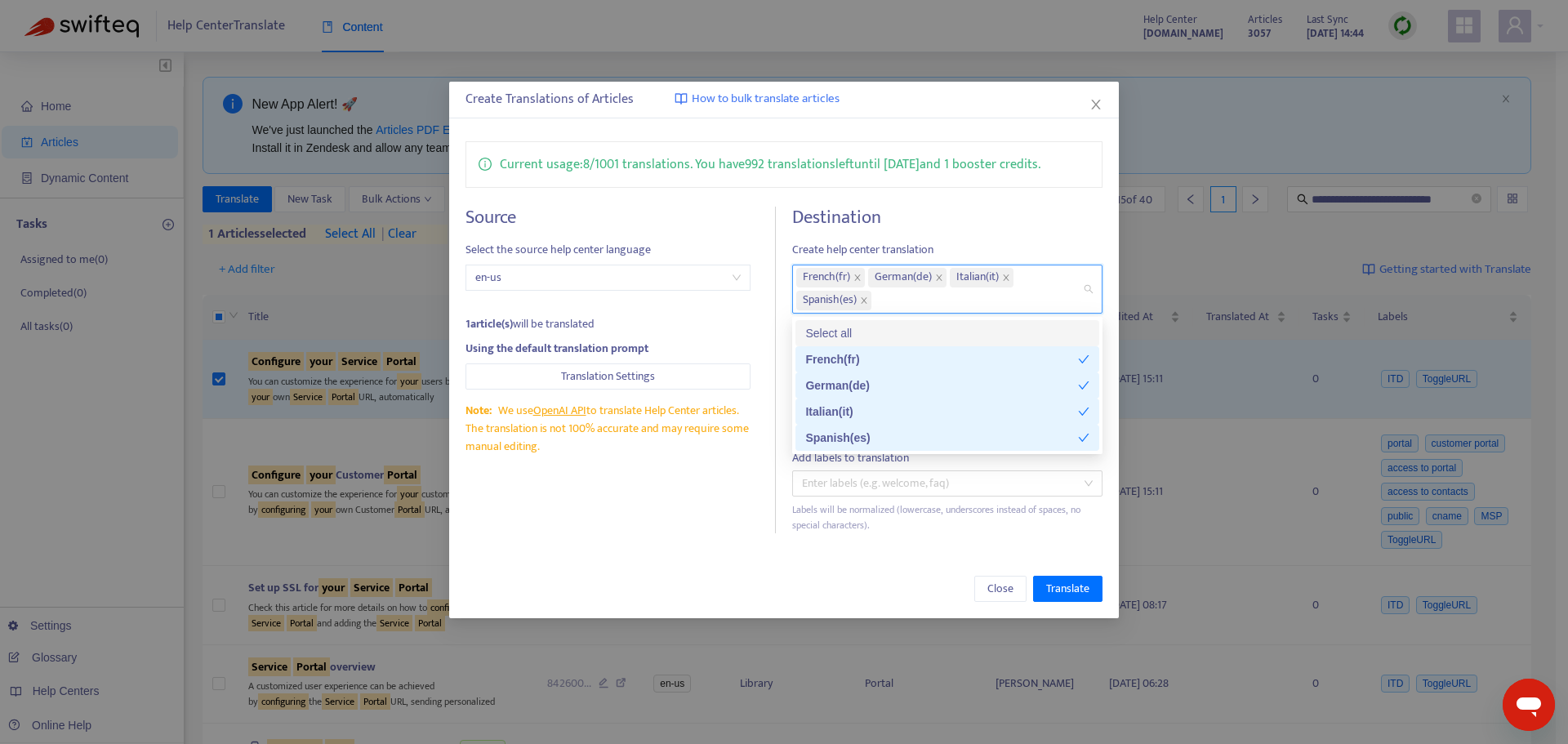
click at [926, 207] on h4 "Destination" at bounding box center [947, 218] width 311 height 22
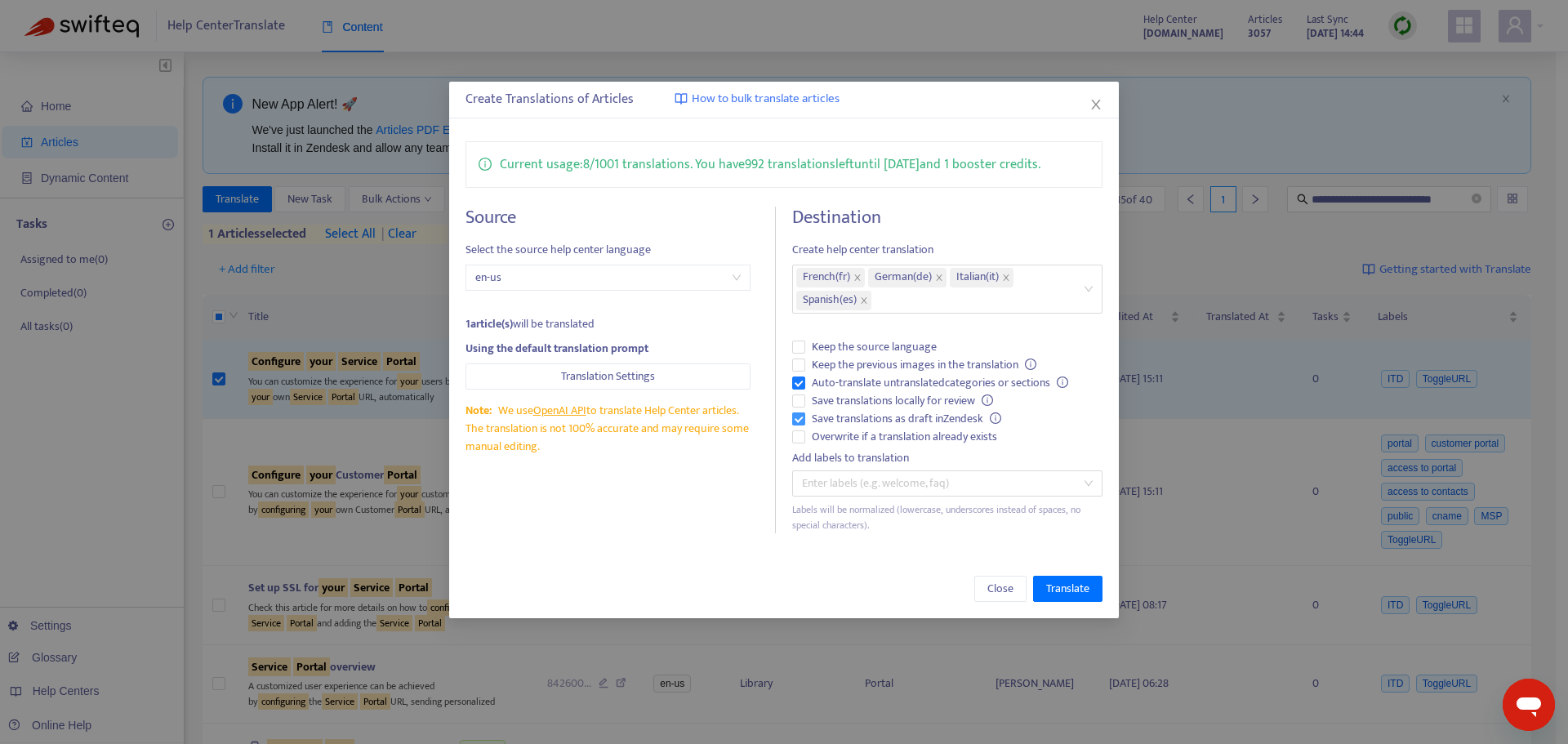
click at [900, 410] on span "Save translations as draft in Zendesk" at bounding box center [906, 418] width 202 height 18
click at [827, 378] on span "Auto-translate untranslated categories or sections" at bounding box center [940, 383] width 269 height 18
click at [827, 381] on span "Auto-translate untranslated categories or sections" at bounding box center [940, 383] width 269 height 18
click at [1062, 595] on span "Translate" at bounding box center [1068, 589] width 43 height 18
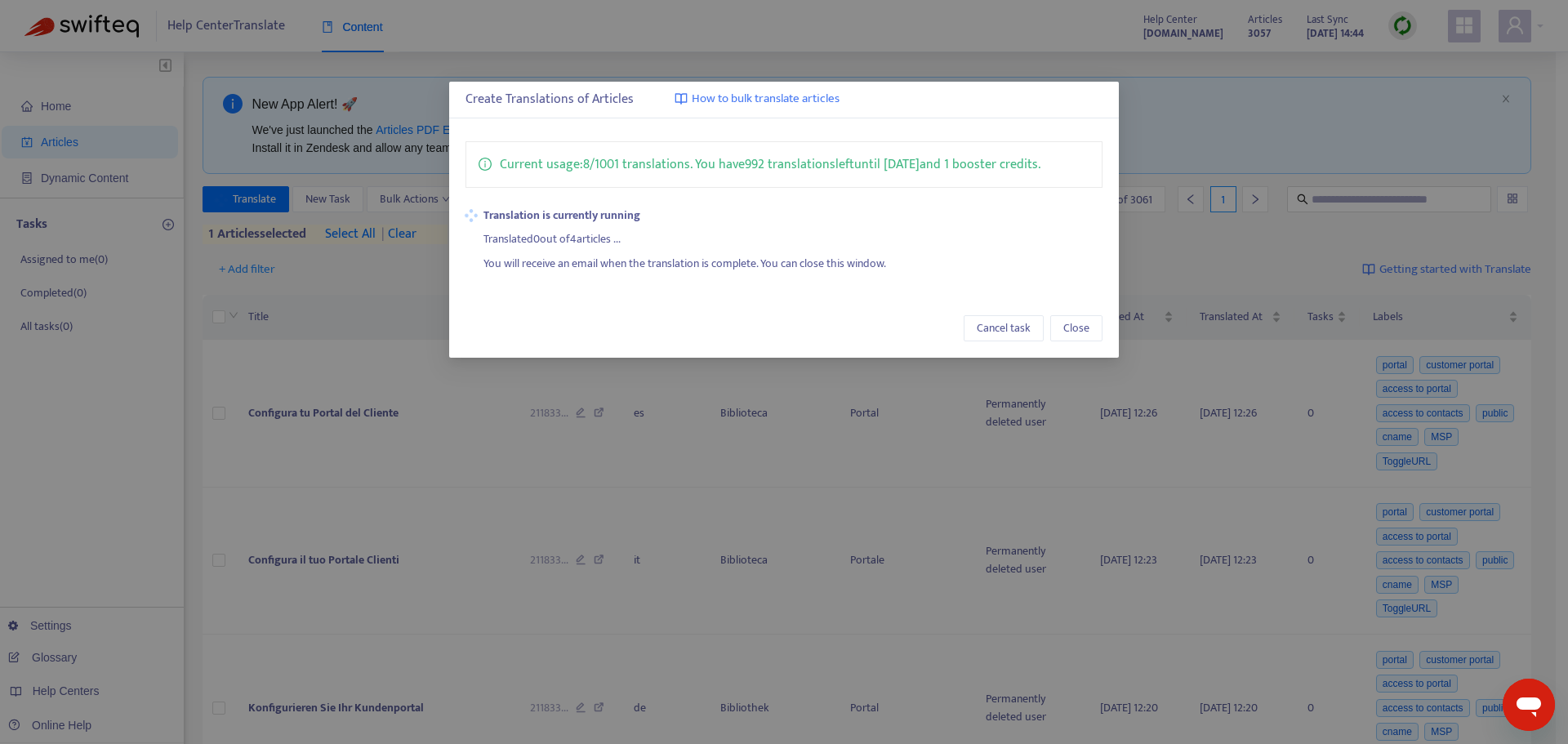
click at [528, 167] on p "Current usage: 8 / 1001 translations . You have 992 translations left until 9/2…" at bounding box center [770, 164] width 540 height 21
click at [855, 137] on div "Current usage: 8 / 1001 translations . You have 992 translations left until 9/2…" at bounding box center [784, 207] width 670 height 164
drag, startPoint x: 515, startPoint y: 265, endPoint x: 886, endPoint y: 272, distance: 371.1
click at [886, 272] on div "You will receive an email when the translation is complete. You can close this …" at bounding box center [793, 260] width 619 height 24
click at [569, 220] on strong "Translation is currently running" at bounding box center [793, 215] width 619 height 18
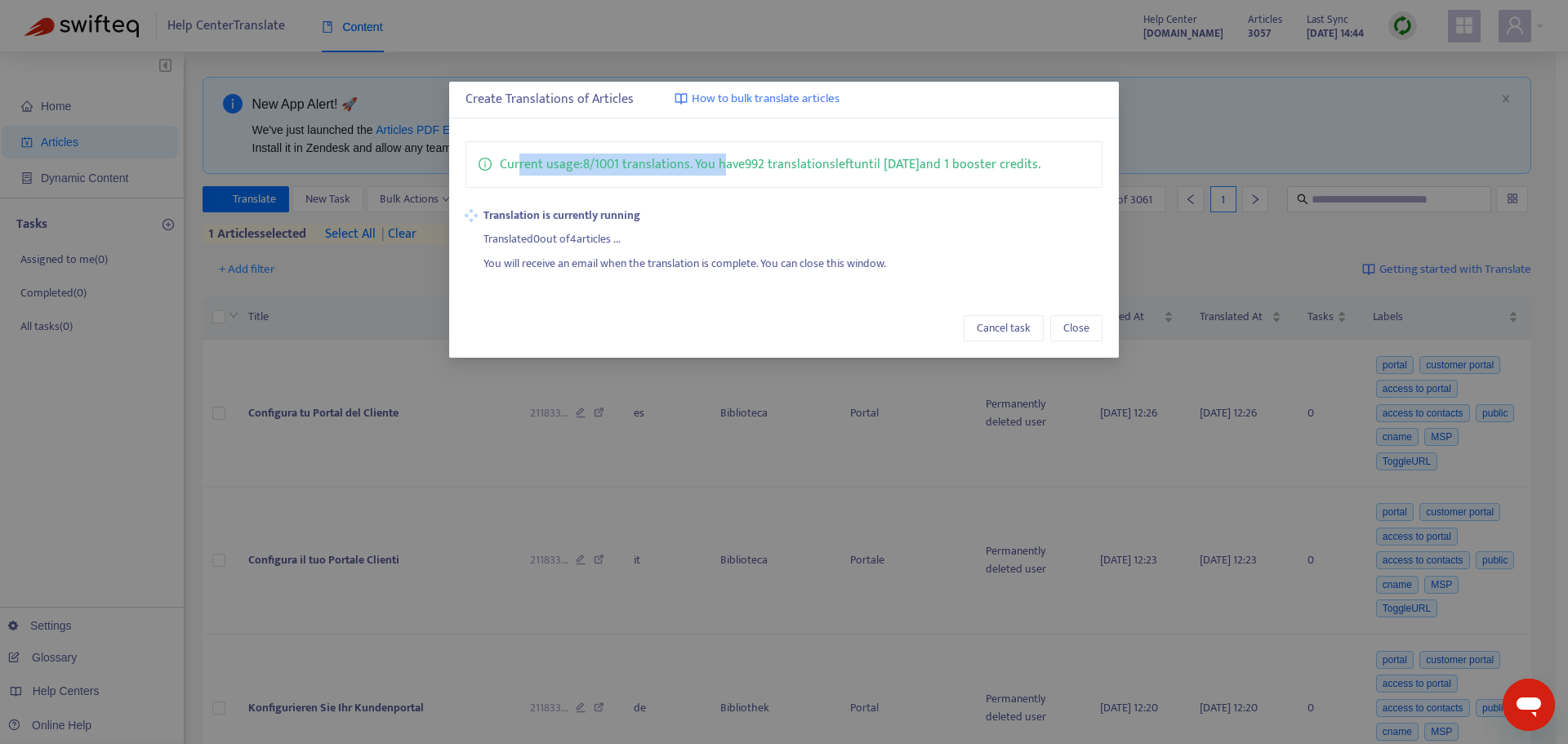
drag, startPoint x: 519, startPoint y: 166, endPoint x: 726, endPoint y: 168, distance: 207.0
click at [726, 168] on p "Current usage: 8 / 1001 translations . You have 992 translations left until 9/2…" at bounding box center [770, 164] width 540 height 21
click at [745, 227] on div "Translated 0 out of 4 articles ..." at bounding box center [793, 237] width 619 height 24
click at [1080, 332] on span "Close" at bounding box center [1076, 328] width 26 height 18
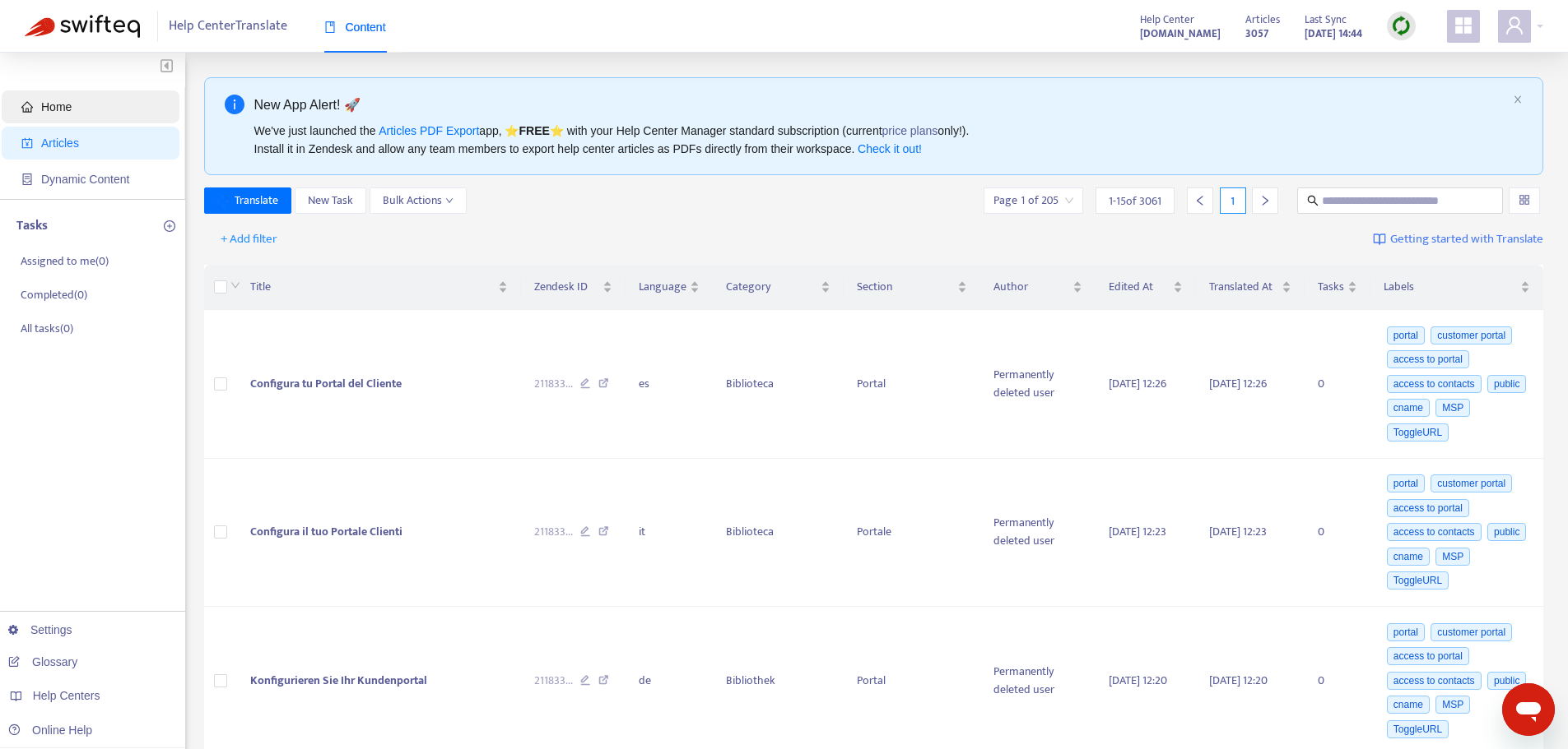
click at [62, 105] on span "Home" at bounding box center [56, 107] width 30 height 13
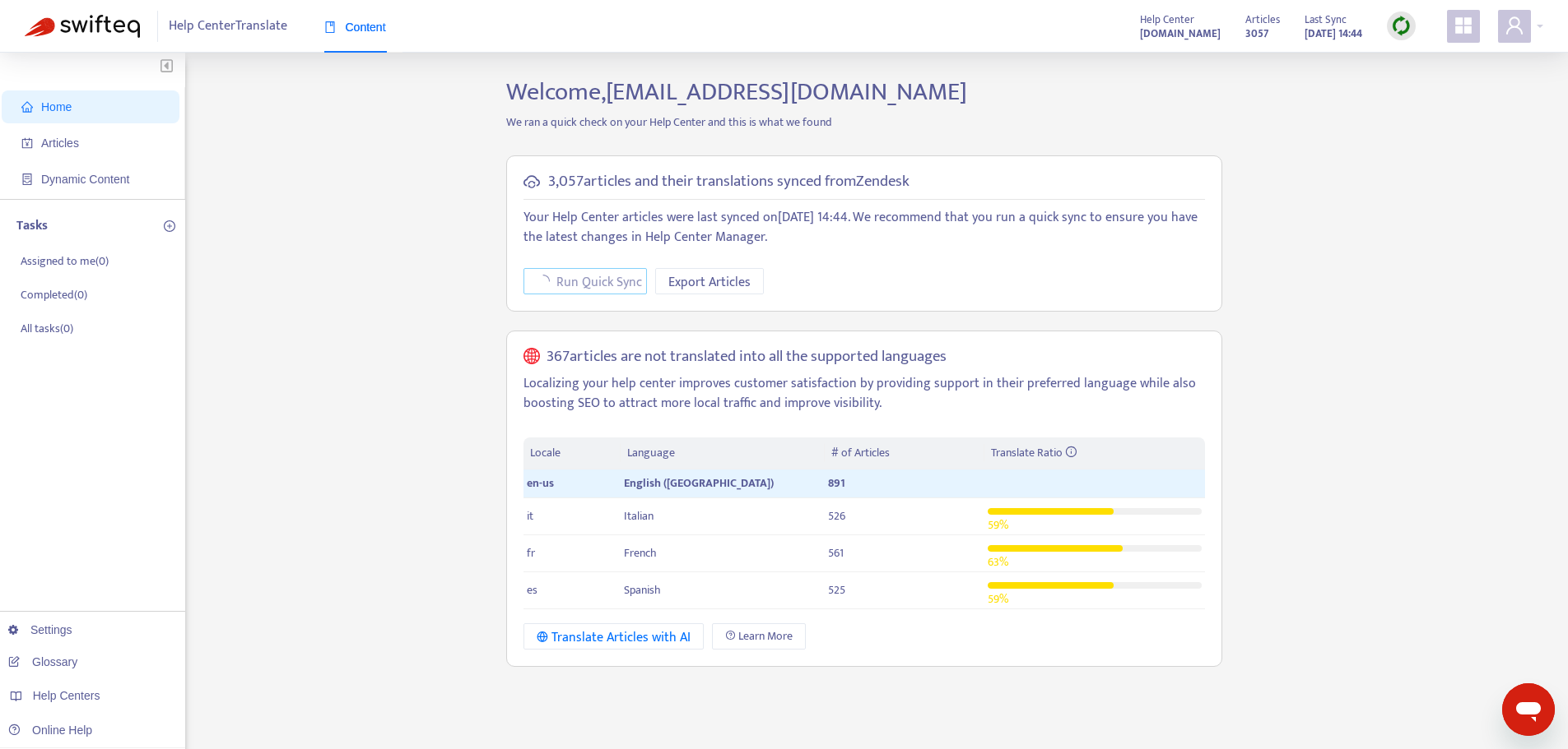
click at [573, 283] on span "Run Quick Sync" at bounding box center [598, 283] width 86 height 21
click at [1523, 35] on icon "user" at bounding box center [1514, 25] width 20 height 20
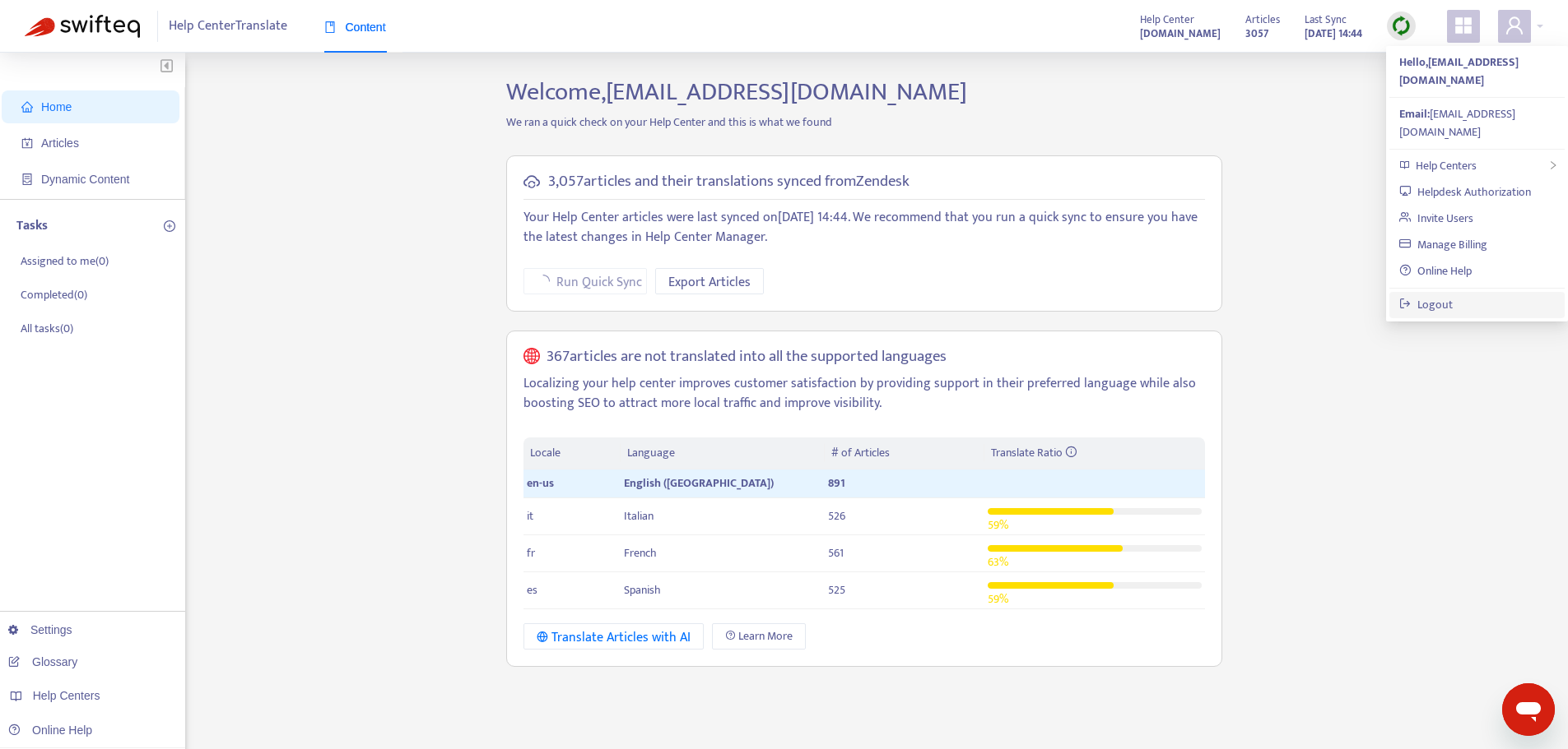
click at [1453, 296] on link "Logout" at bounding box center [1426, 305] width 54 height 19
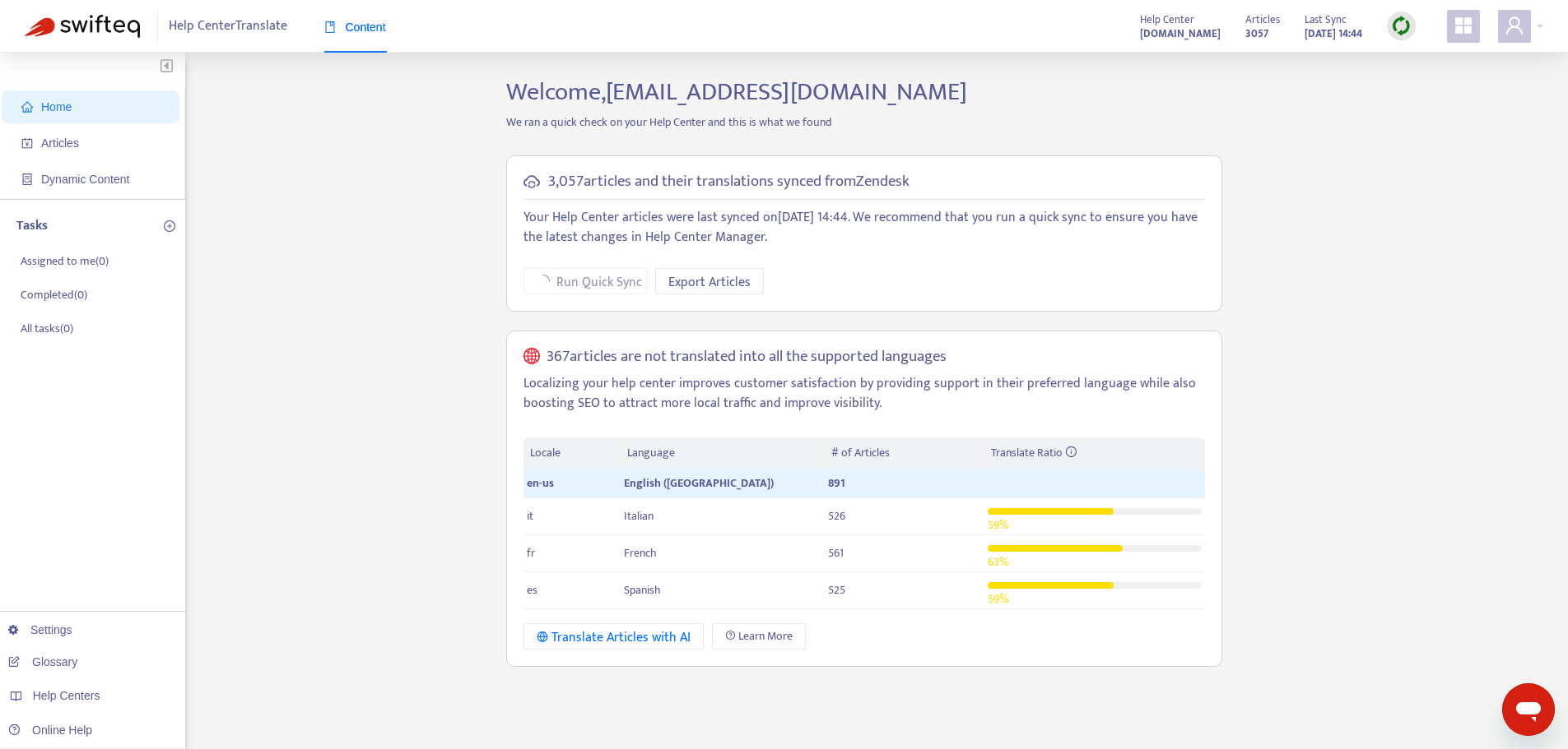
click at [722, 362] on h5 "367 articles are not translated into all the supported languages" at bounding box center [746, 357] width 400 height 19
click at [742, 337] on div "367 articles are not translated into all the supported languages Localizing you…" at bounding box center [865, 498] width 716 height 337
click at [70, 142] on span "Articles" at bounding box center [60, 143] width 38 height 13
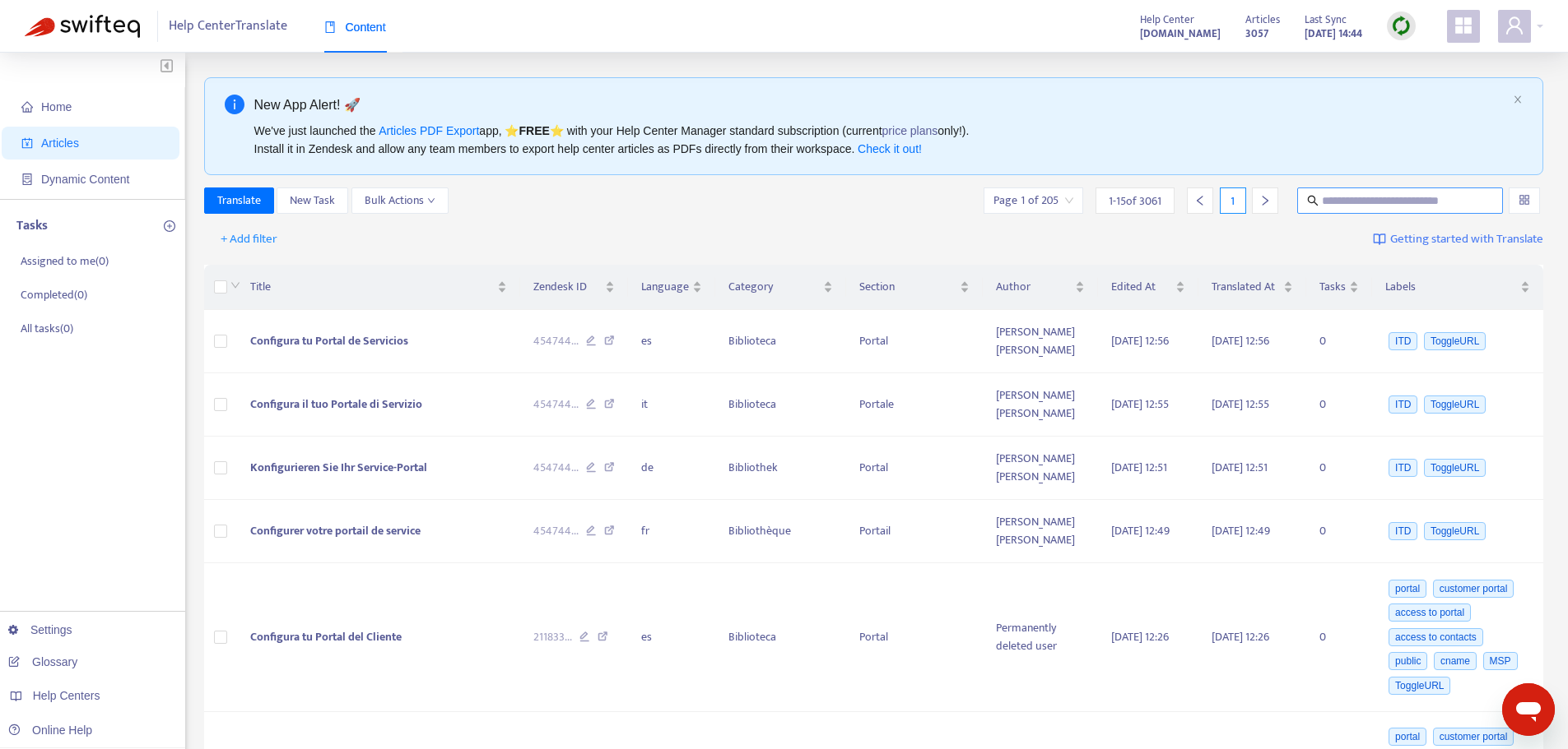
click at [1343, 201] on input "text" at bounding box center [1401, 200] width 158 height 18
paste input "**********"
type input "**********"
click at [1402, 189] on span at bounding box center [1399, 200] width 206 height 26
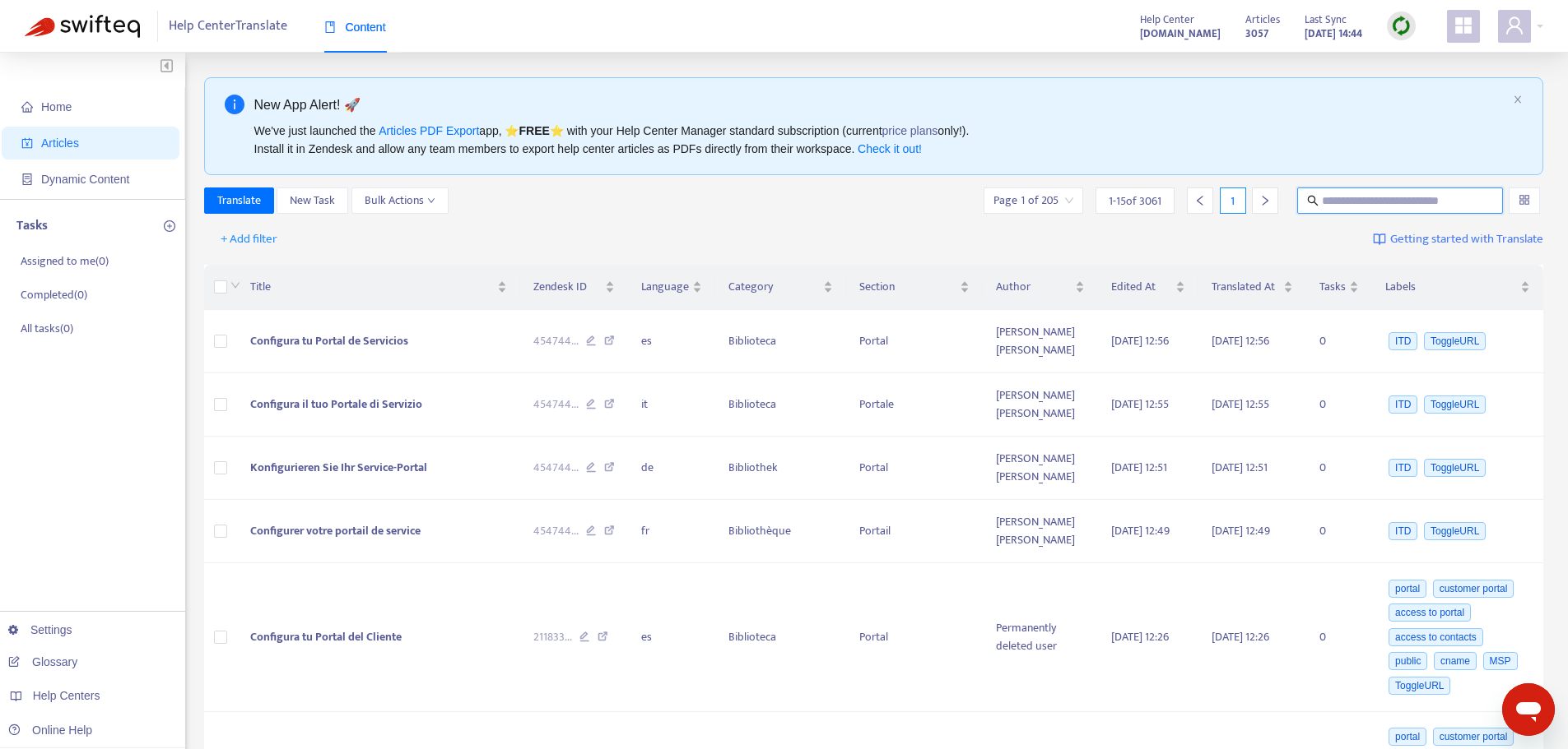
paste input "**********"
type input "**********"
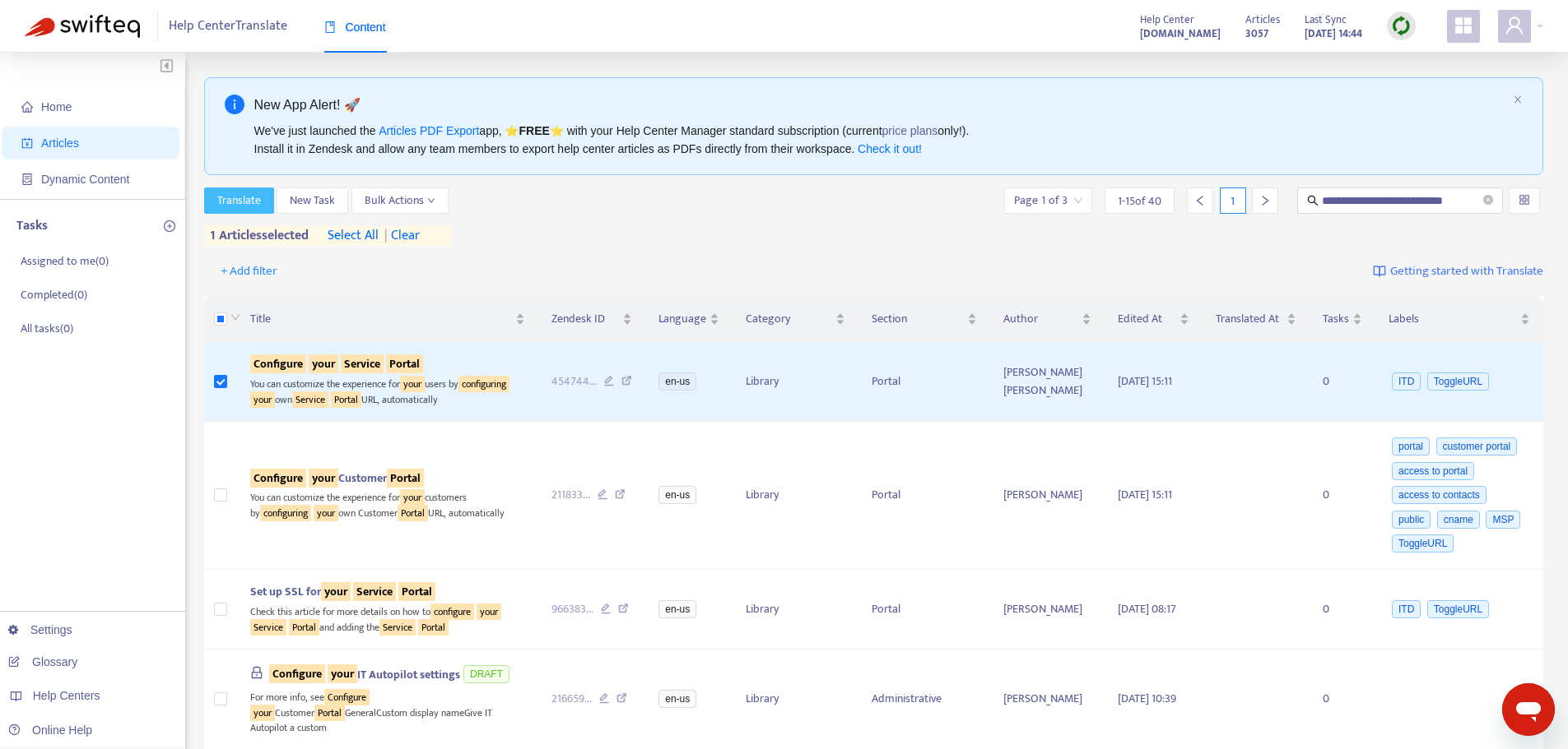
click at [235, 199] on span "Translate" at bounding box center [239, 200] width 43 height 18
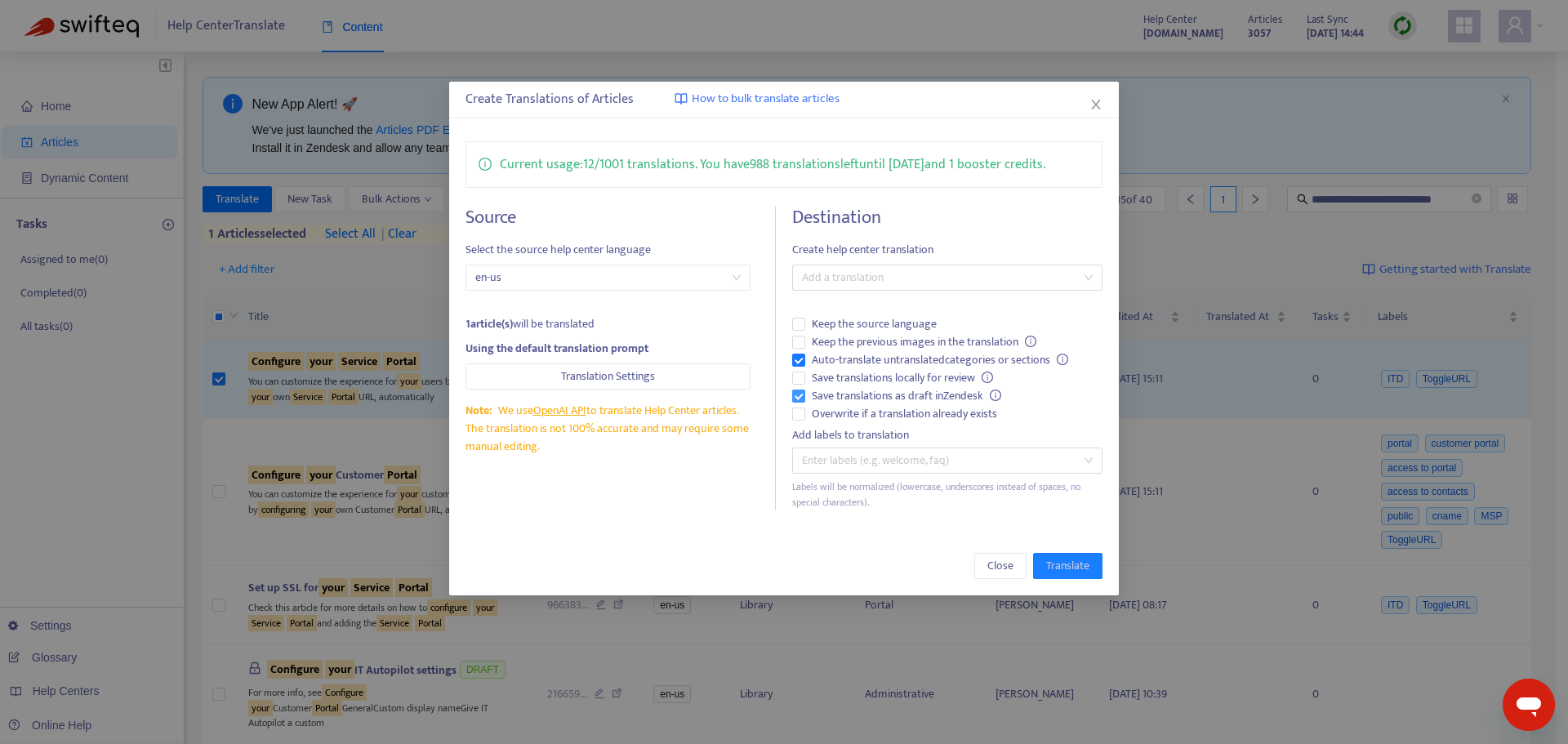
click at [845, 394] on span "Save translations as draft in Zendesk" at bounding box center [906, 396] width 202 height 18
click at [845, 414] on span "Overwrite if a translation already exists" at bounding box center [904, 414] width 199 height 18
click at [852, 270] on div at bounding box center [939, 277] width 286 height 20
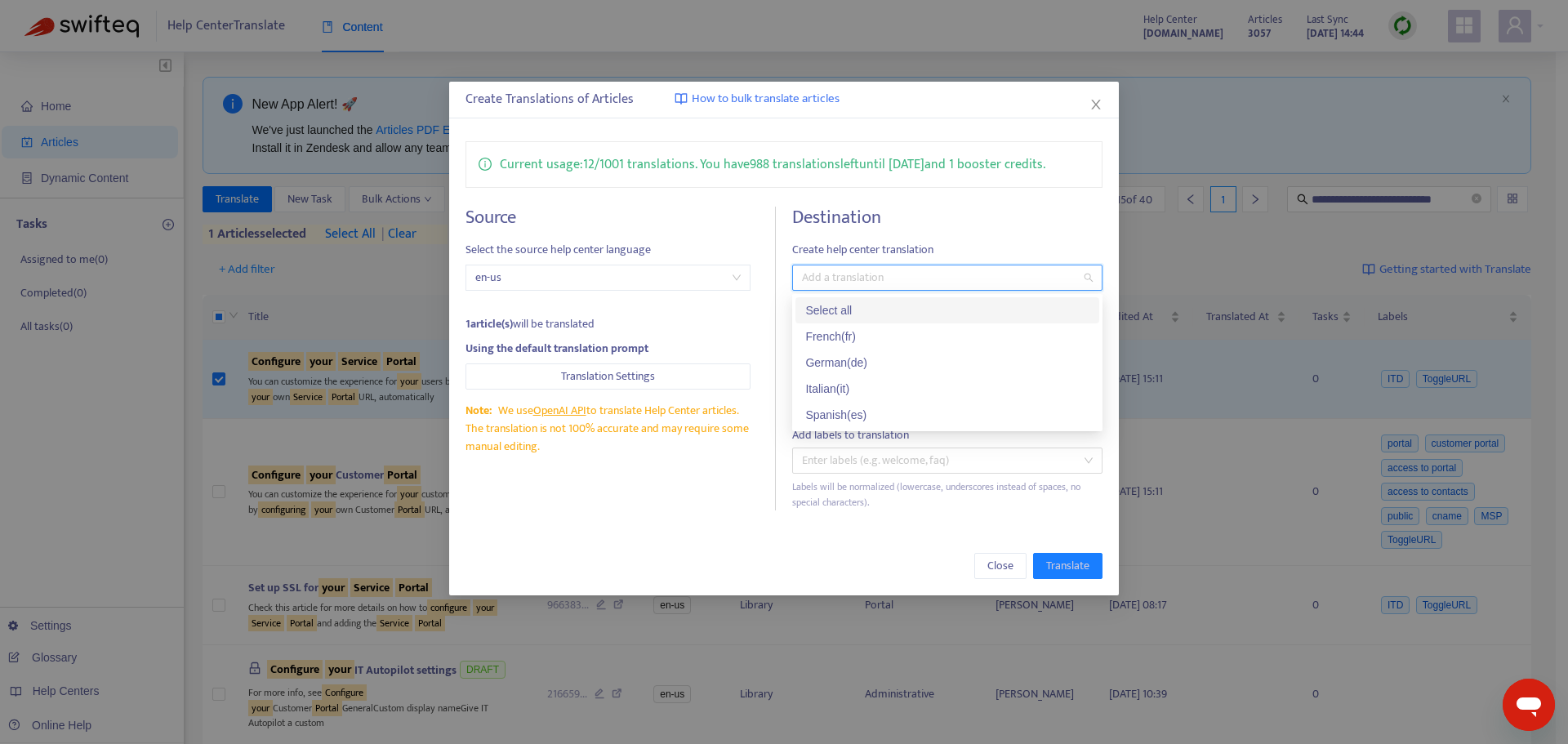
click at [824, 301] on div "Select all" at bounding box center [948, 310] width 284 height 18
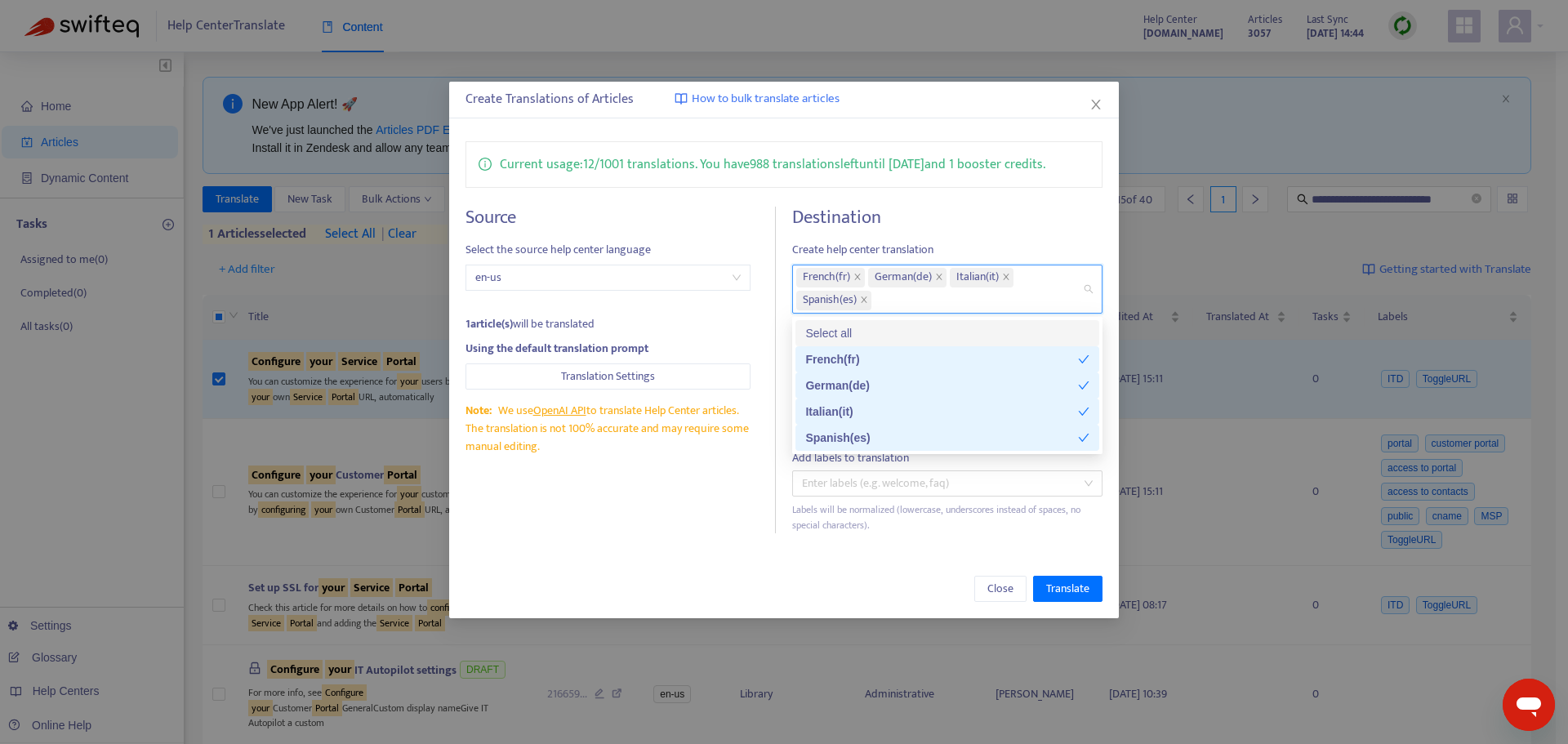
click at [897, 185] on div "Current usage: 12 / 1001 translations . You have 988 translations left until [D…" at bounding box center [784, 164] width 637 height 46
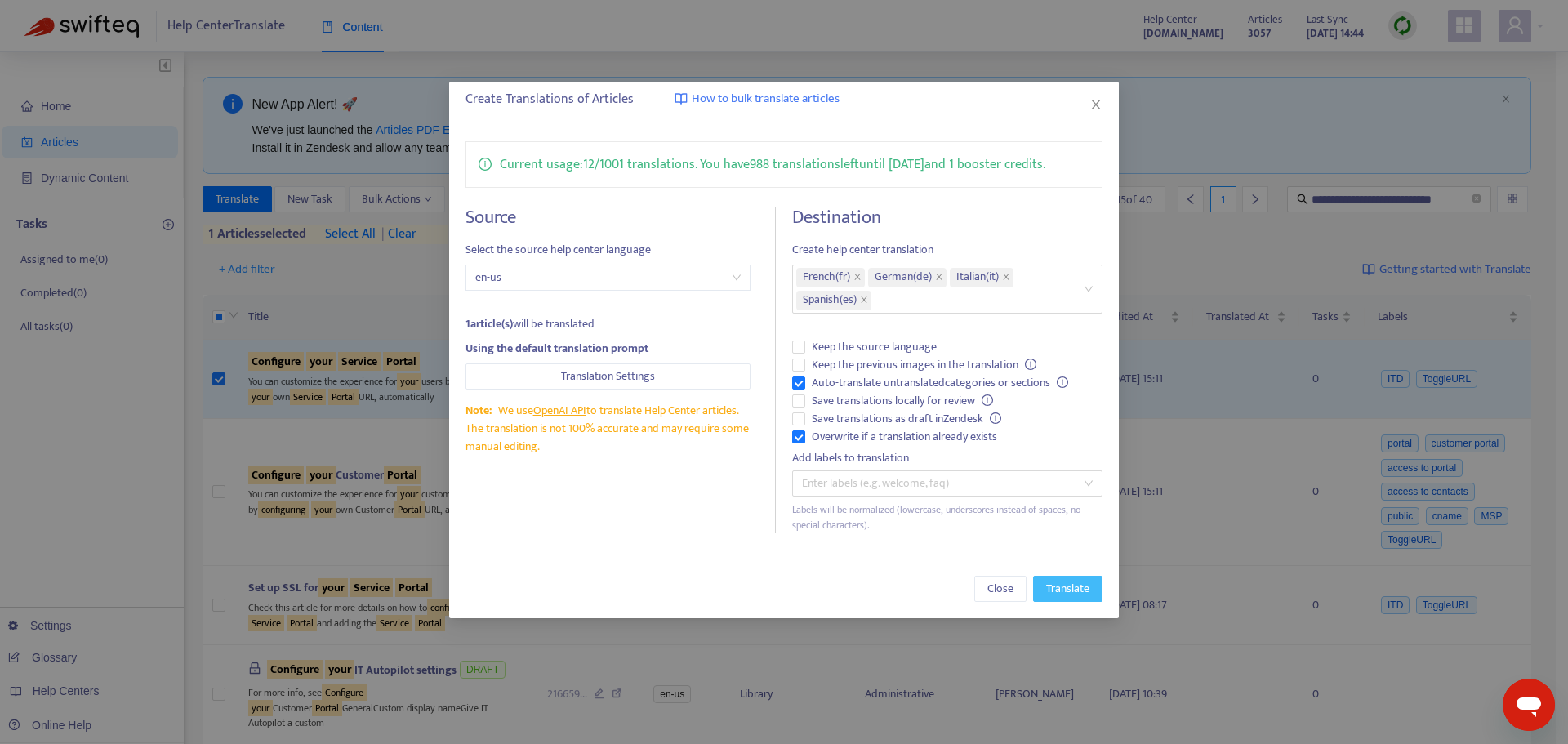
click at [1071, 583] on span "Translate" at bounding box center [1068, 589] width 43 height 18
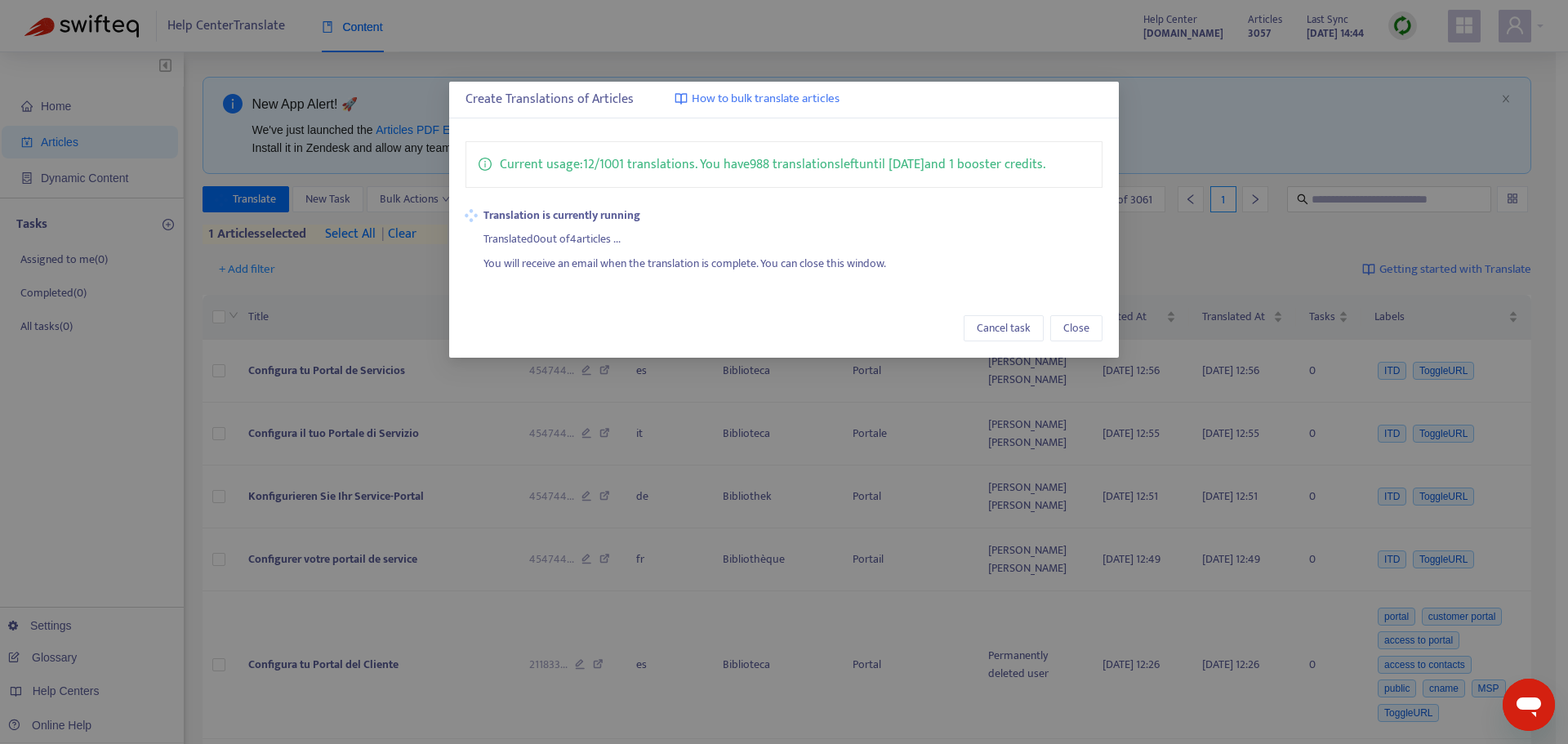
click at [812, 81] on div "Create Translations of Articles How to bulk translate articles Current usage: 1…" at bounding box center [784, 372] width 1568 height 744
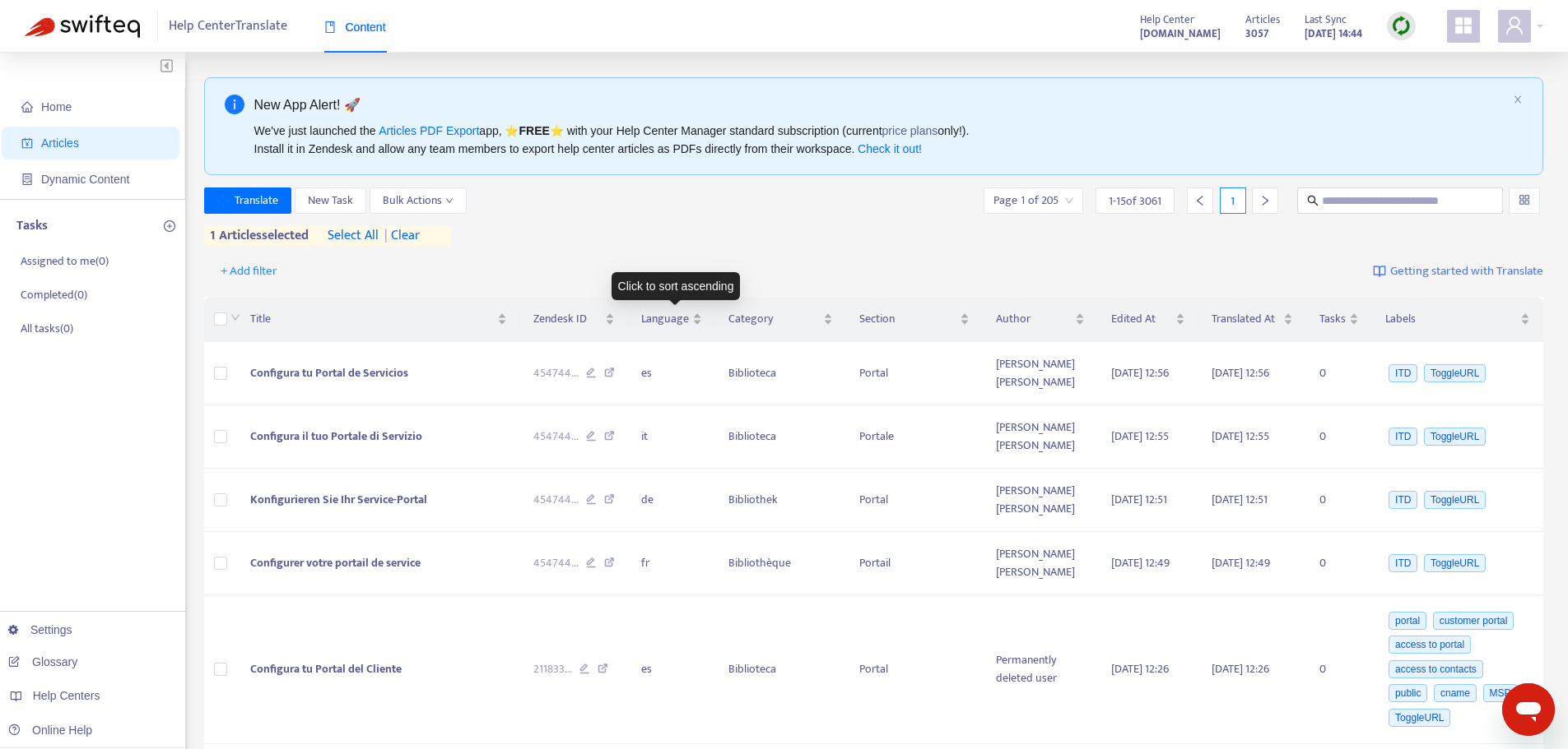
click at [644, 196] on div "Translate New Task Bulk Actions Page 1 of 205 1 - 15 of 3061 1" at bounding box center [873, 200] width 1340 height 26
